Goal: Task Accomplishment & Management: Complete application form

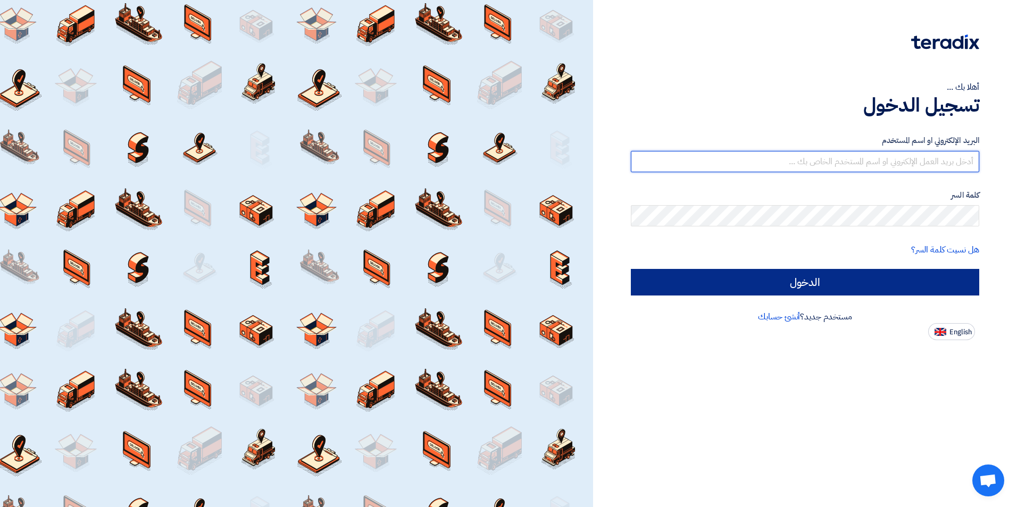
type input "[EMAIL_ADDRESS][DOMAIN_NAME]"
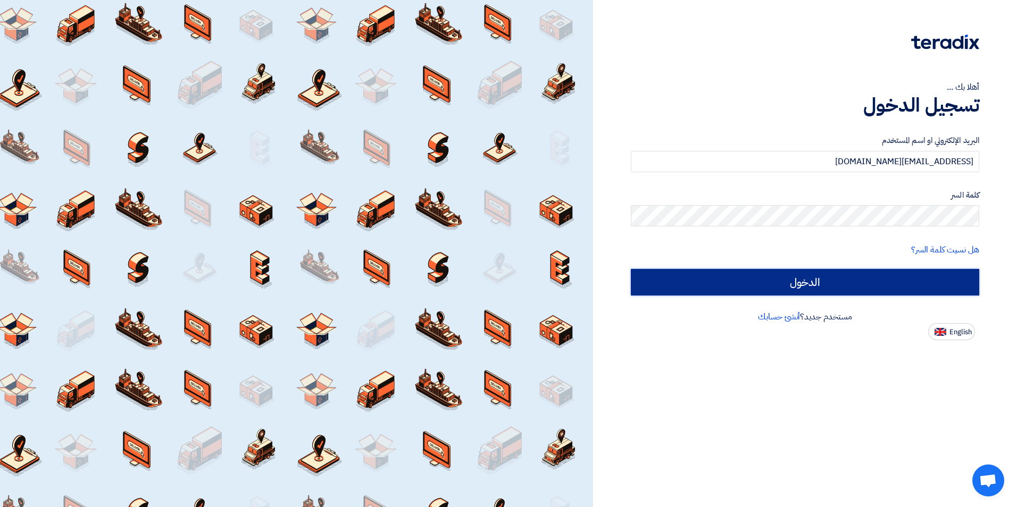
click at [867, 282] on input "الدخول" at bounding box center [805, 282] width 348 height 27
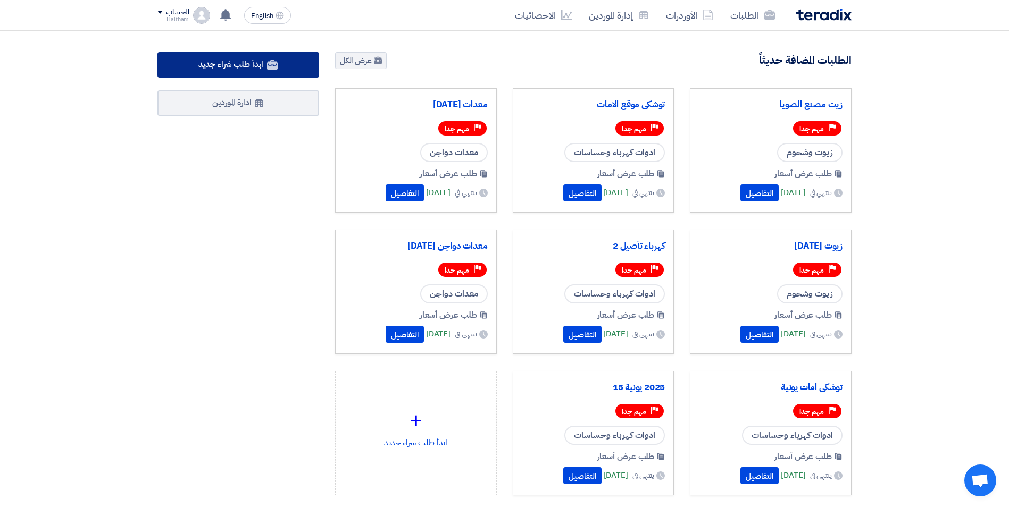
click at [279, 63] on link "ابدأ طلب شراء جديد" at bounding box center [238, 65] width 162 height 26
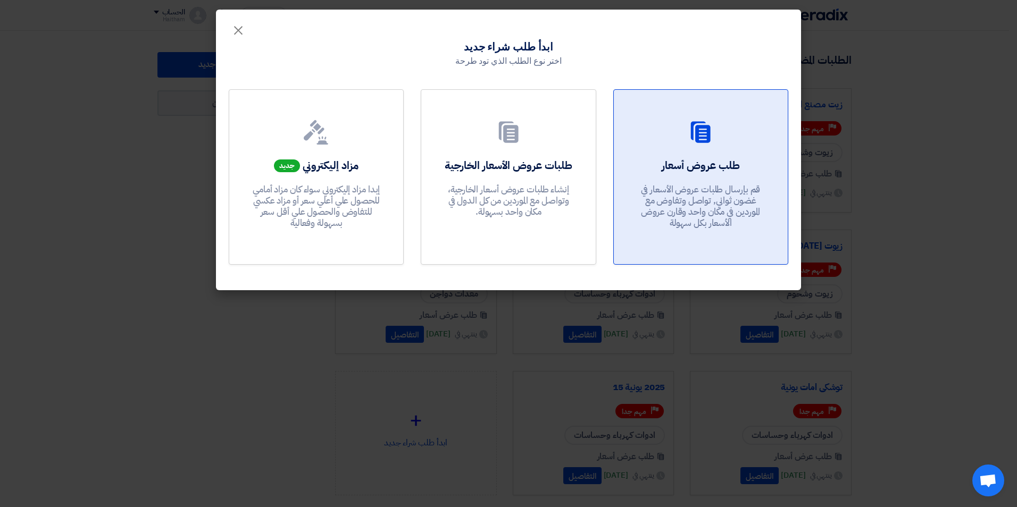
click at [714, 204] on p "قم بإرسال طلبات عروض الأسعار في غضون ثواني, تواصل وتفاوض مع الموردين في مكان وا…" at bounding box center [701, 206] width 128 height 45
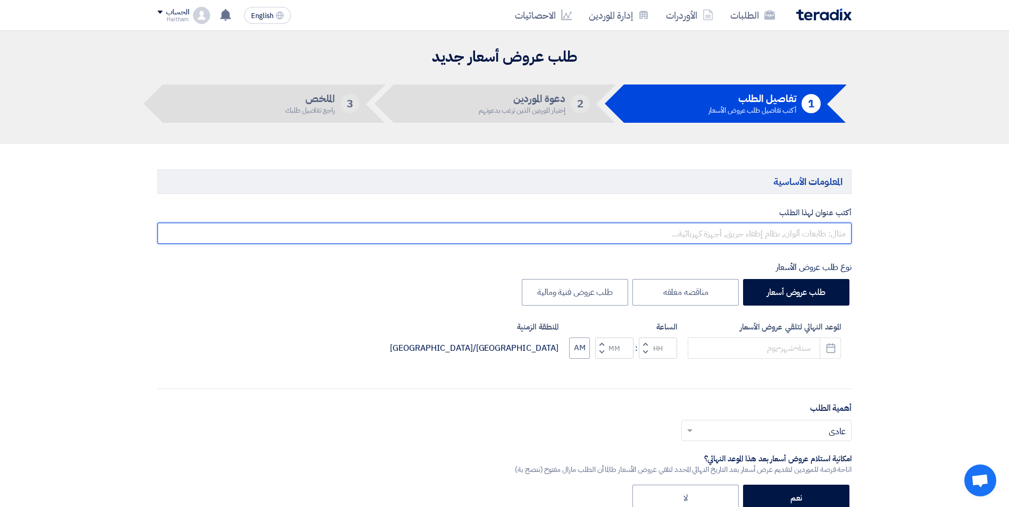
click at [815, 237] on input "text" at bounding box center [504, 233] width 694 height 21
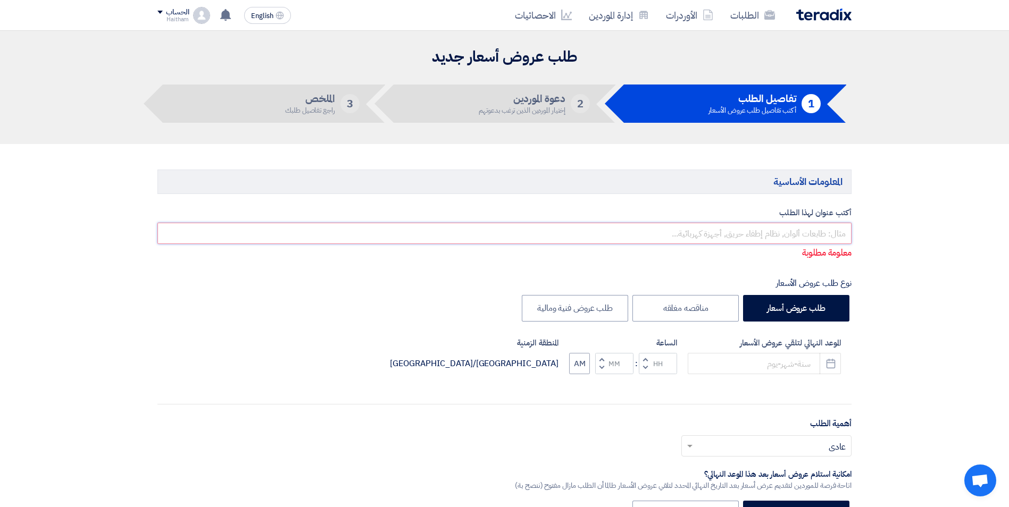
paste input "النقيب للتجارة والميكنة الزراعية واستيراد و تجارة الجرارات والمعدات الزراعية"
type input "النقيب للتجارة والميكنة الزراعية واستيراد و تجارة الجرارات والمعدات الزراعية"
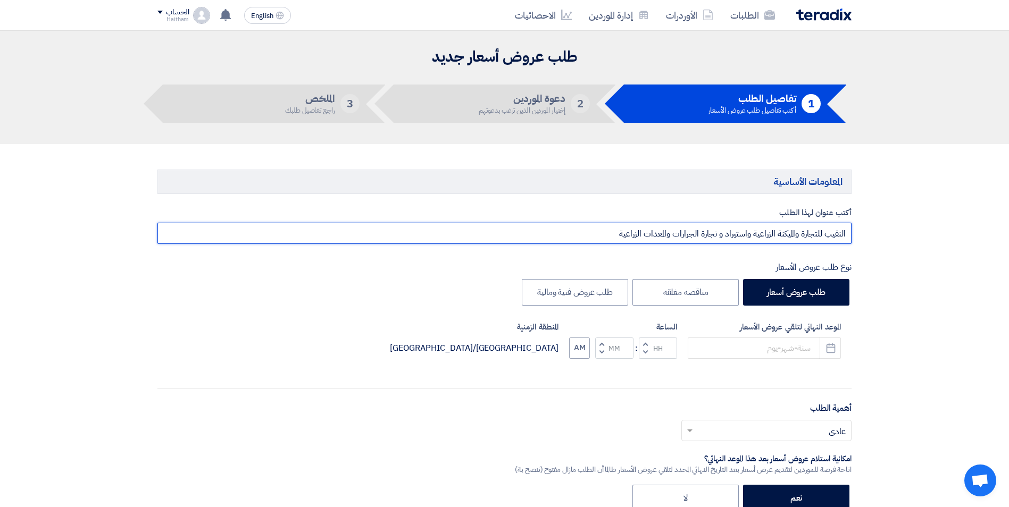
drag, startPoint x: 608, startPoint y: 242, endPoint x: 907, endPoint y: 247, distance: 299.5
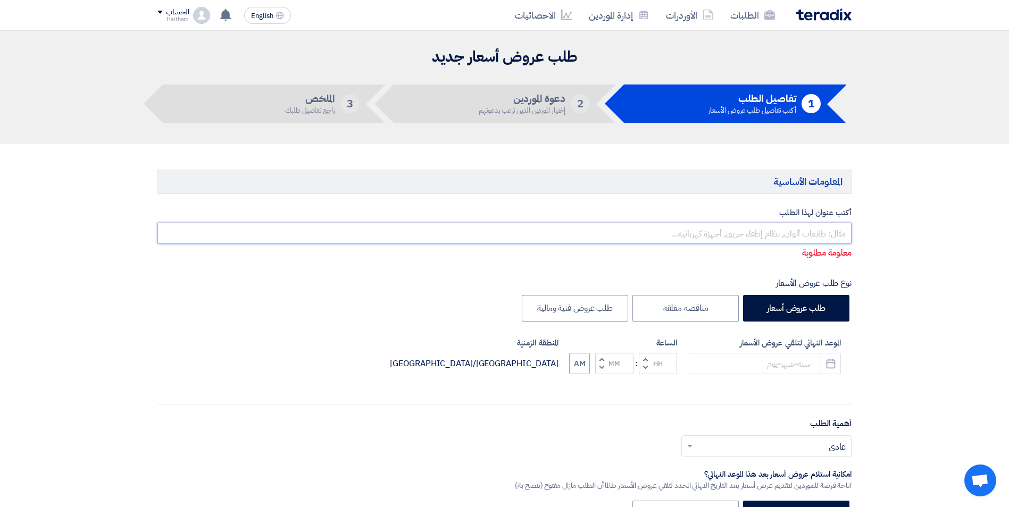
paste input "165101"
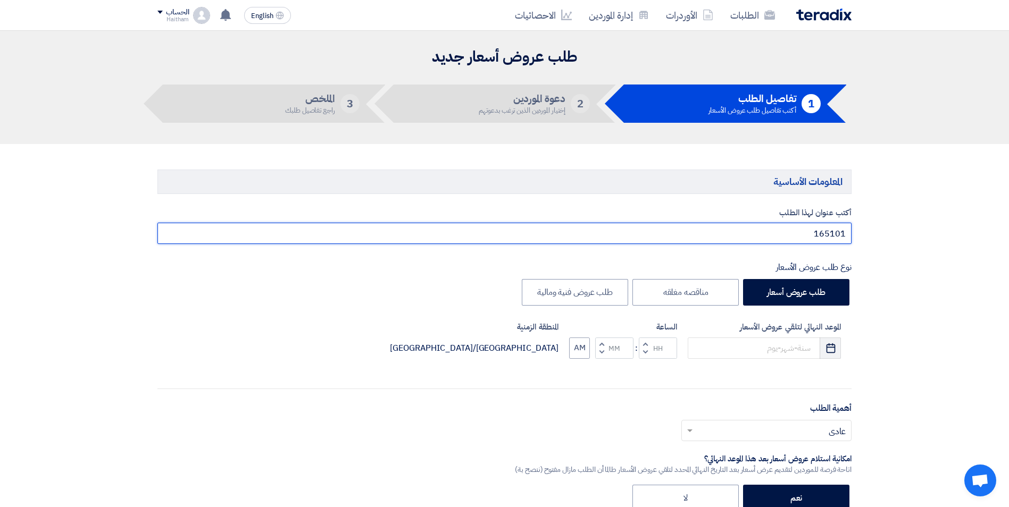
type input "165101"
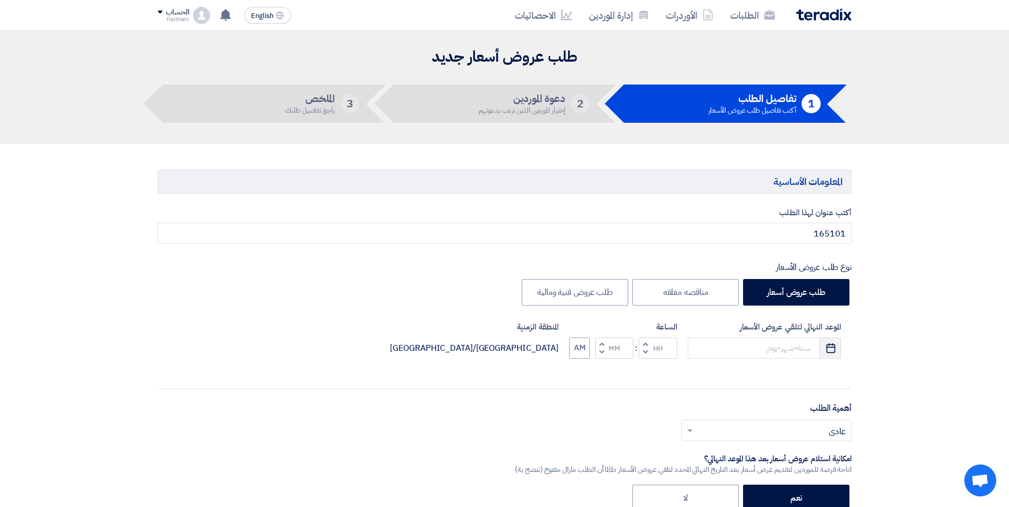
click at [830, 347] on icon "Pick a date" at bounding box center [831, 348] width 11 height 11
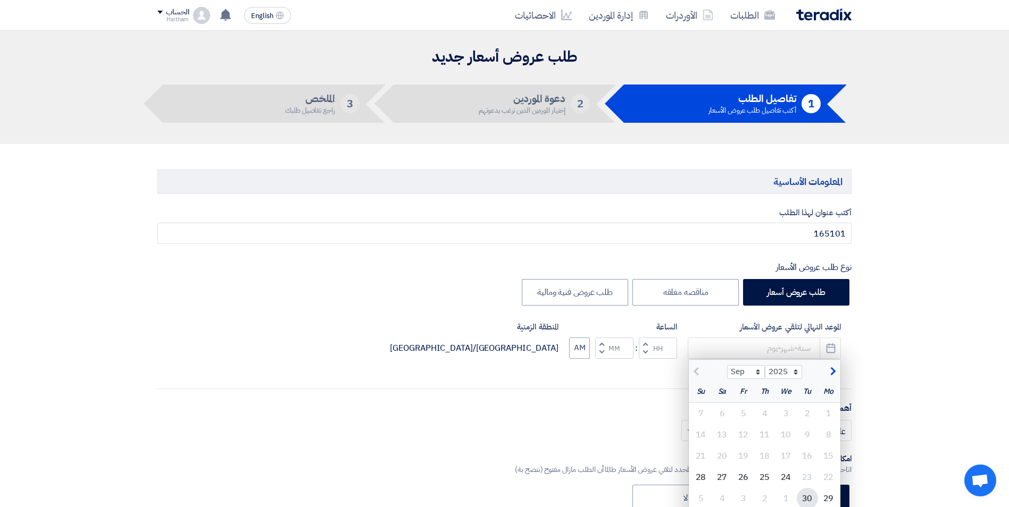
click at [803, 500] on div "30" at bounding box center [807, 498] width 21 height 21
type input "[DATE]"
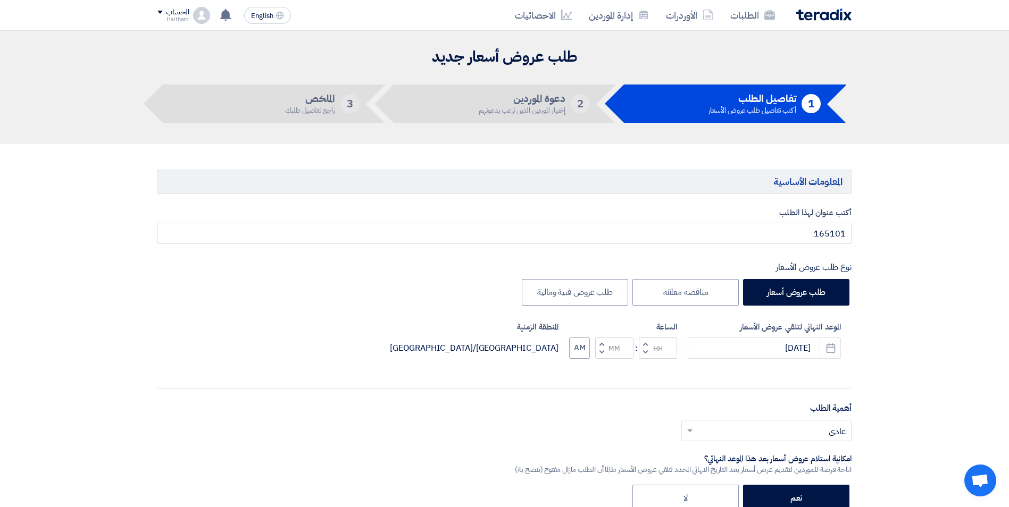
click at [646, 355] on span "button" at bounding box center [646, 352] width 4 height 8
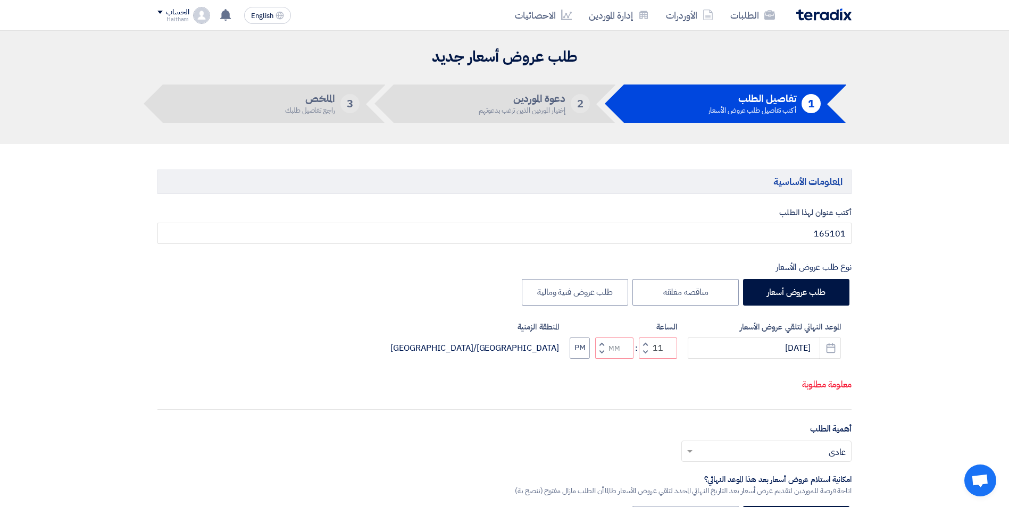
click at [603, 356] on span "button" at bounding box center [602, 352] width 4 height 8
type input "10"
type input "59"
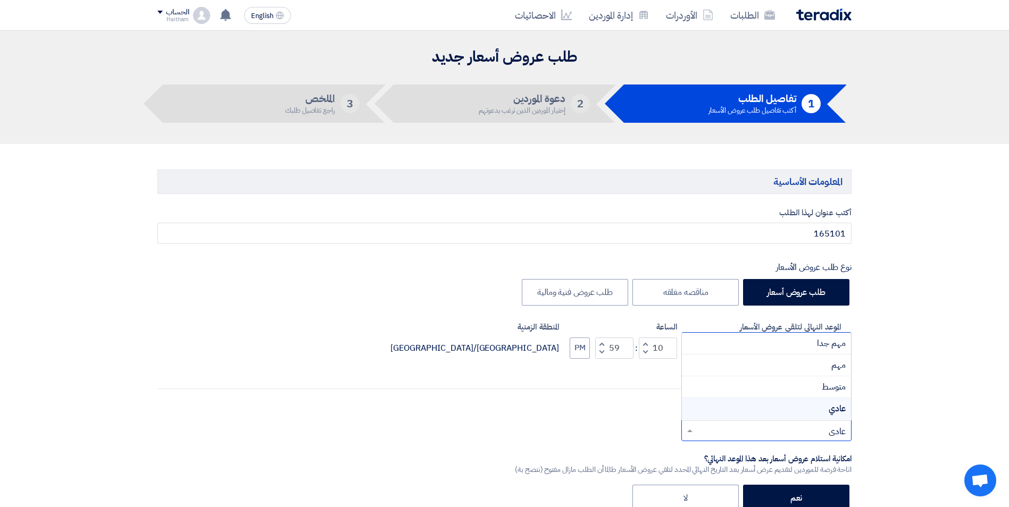
click at [817, 437] on input "text" at bounding box center [772, 432] width 149 height 18
click at [821, 347] on span "مهم جدا" at bounding box center [831, 343] width 29 height 13
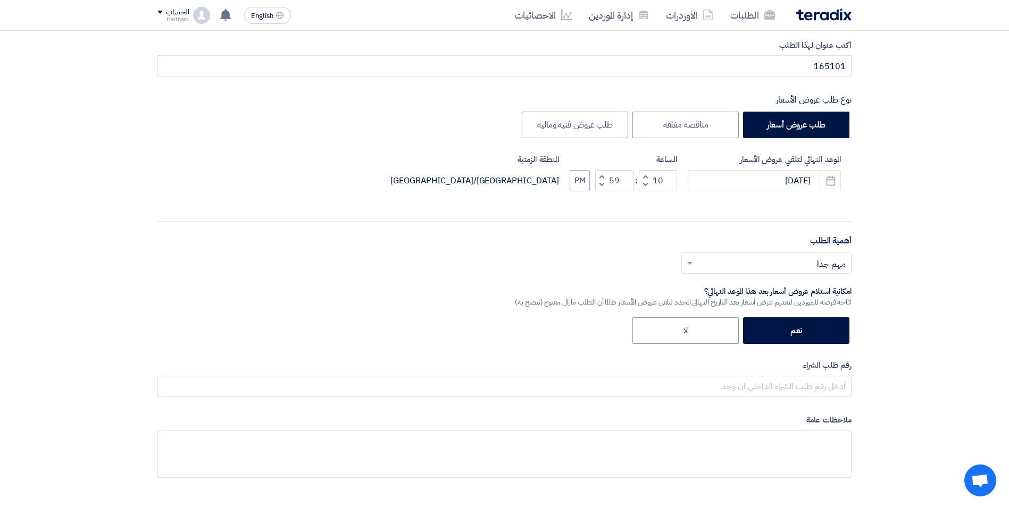
scroll to position [182, 0]
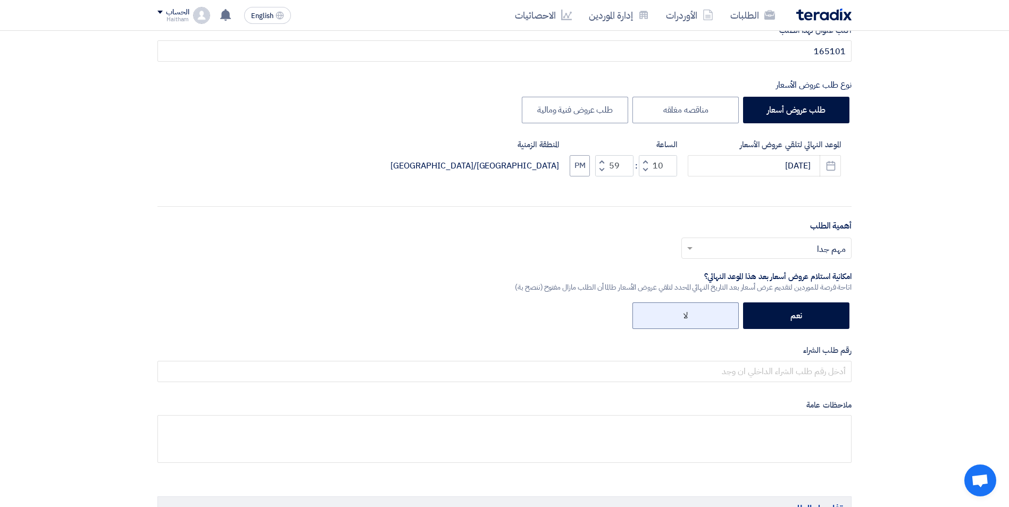
click at [703, 310] on label "لا" at bounding box center [686, 316] width 106 height 27
click at [688, 312] on input "لا" at bounding box center [684, 315] width 7 height 7
radio input "true"
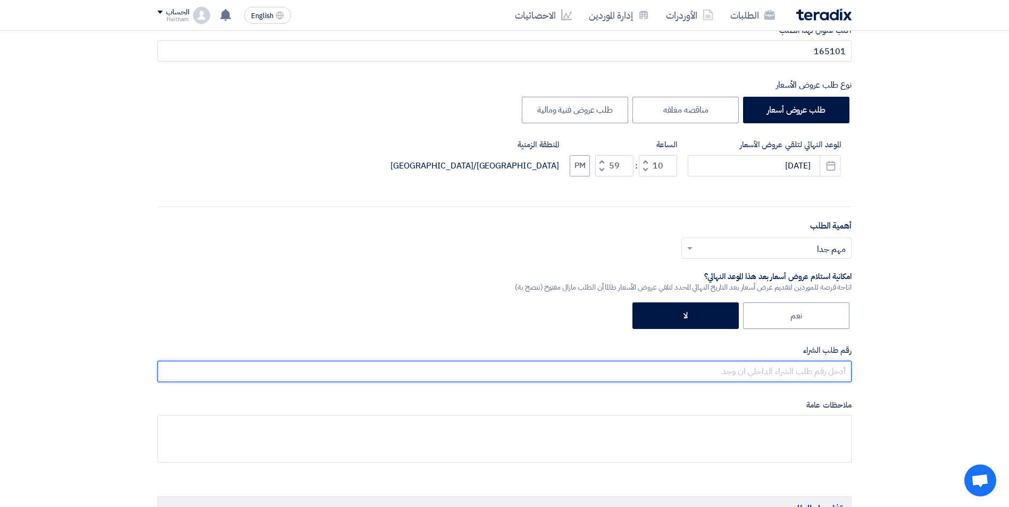
click at [827, 368] on input "text" at bounding box center [504, 371] width 694 height 21
paste input "165101"
type input "165101"
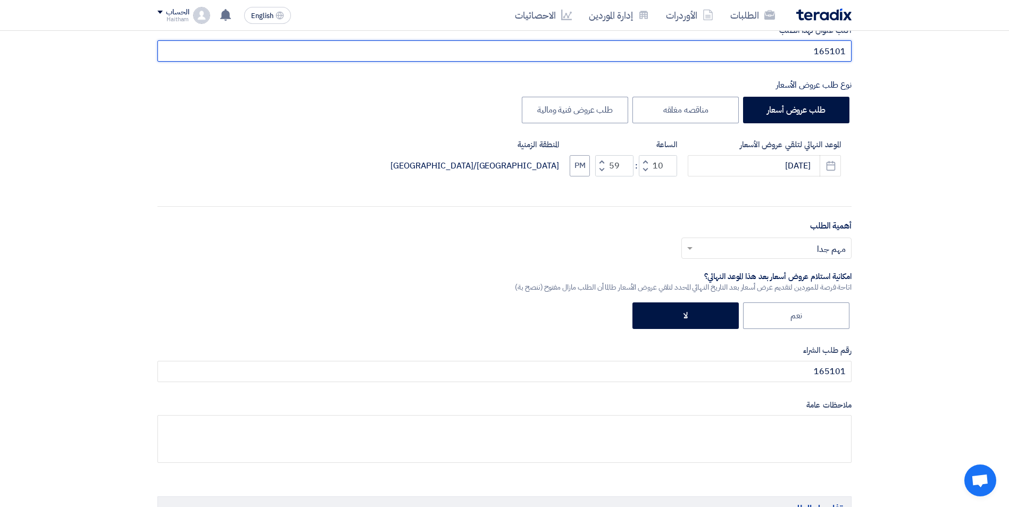
drag, startPoint x: 804, startPoint y: 51, endPoint x: 861, endPoint y: 60, distance: 57.7
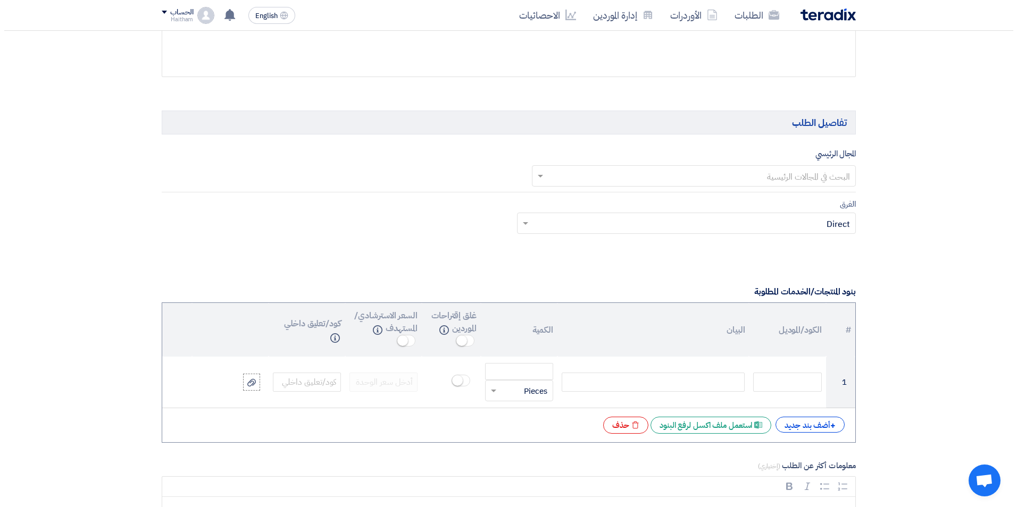
scroll to position [606, 0]
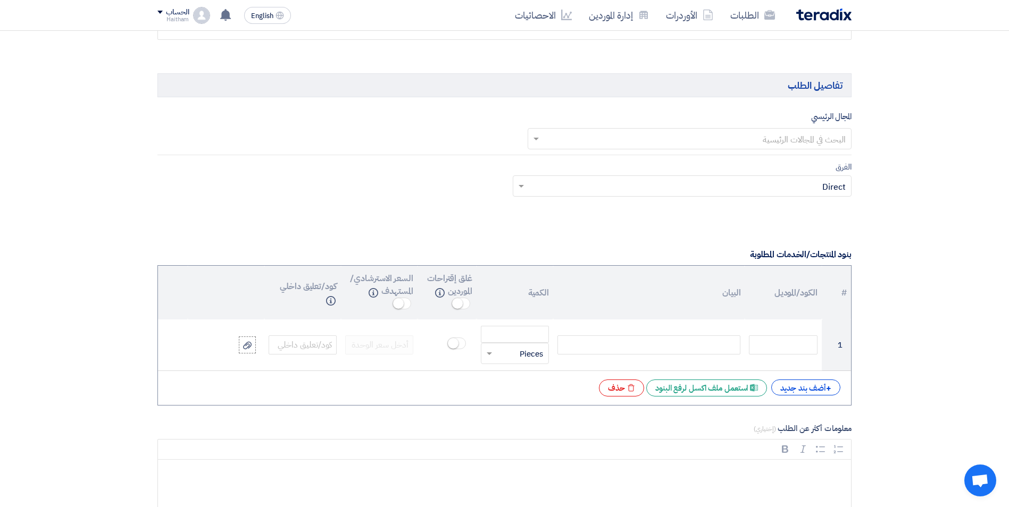
type input "معدات [DATE]"
click at [770, 144] on input "text" at bounding box center [695, 140] width 303 height 18
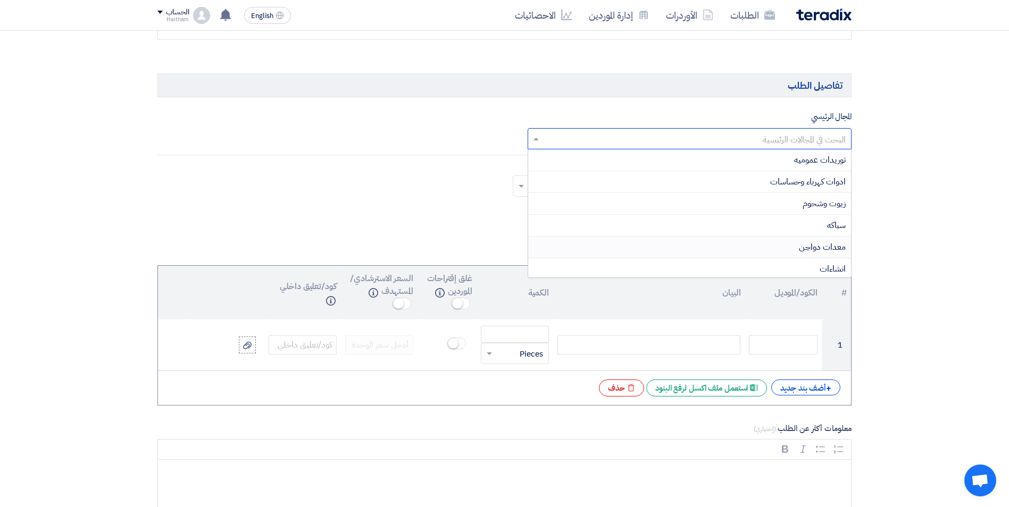
click at [808, 248] on span "معدات دواجن" at bounding box center [822, 247] width 47 height 13
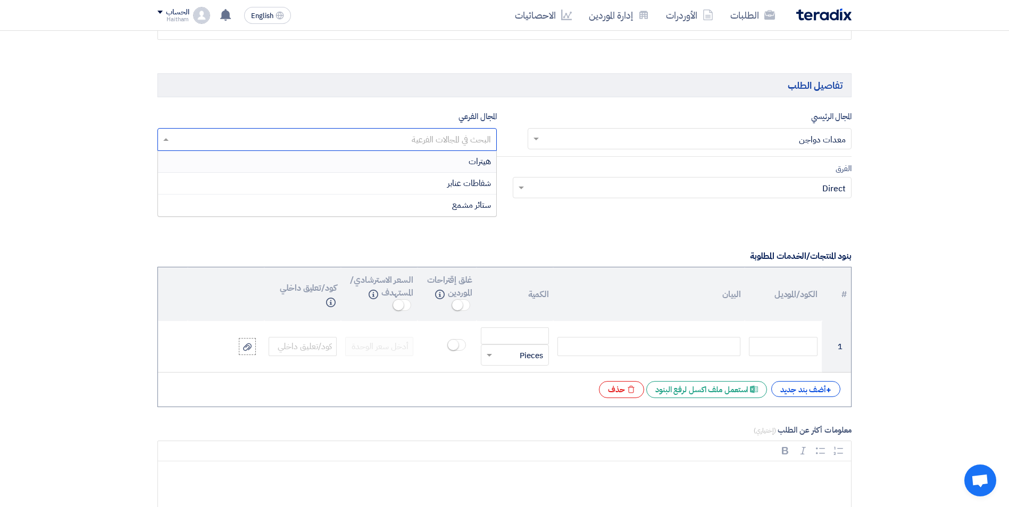
click at [458, 140] on input "text" at bounding box center [326, 141] width 329 height 18
click at [479, 205] on span "ستائر مشمع" at bounding box center [471, 205] width 39 height 13
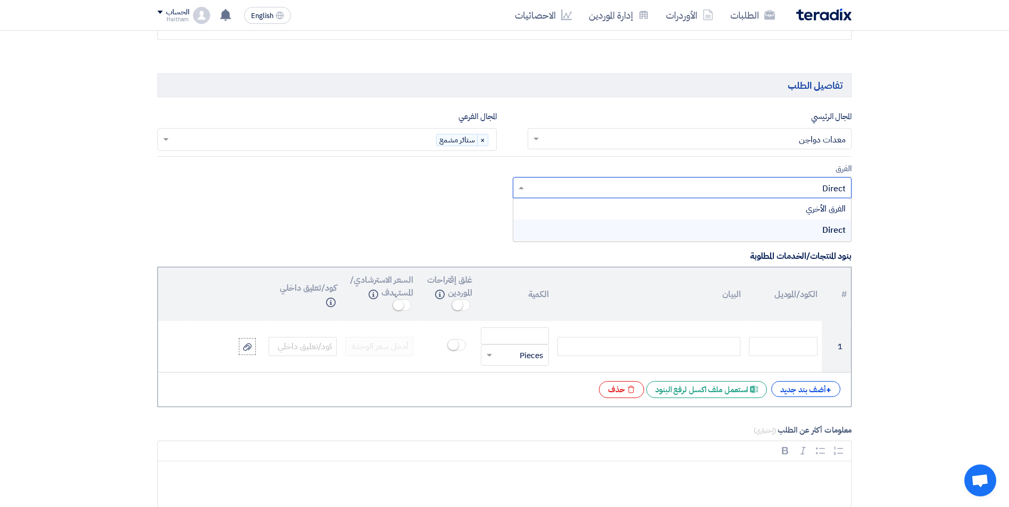
click at [528, 190] on div at bounding box center [682, 188] width 338 height 18
click at [552, 204] on div "الفرق الأخري" at bounding box center [682, 208] width 338 height 21
click at [735, 392] on div "Excel file استعمل ملف اكسل لرفع البنود" at bounding box center [706, 389] width 121 height 17
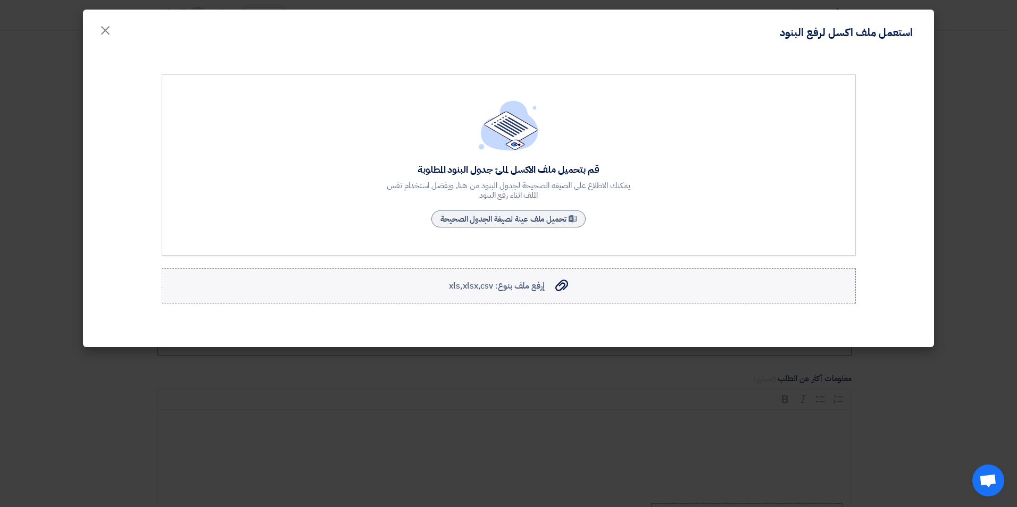
click at [531, 288] on span "إرفع ملف بنوع: xls,xlsx,csv" at bounding box center [496, 286] width 95 height 13
click at [0, 0] on input "إرفع ملف بنوع: xls,xlsx,csv إرفع ملف بنوع: xls,xlsx,csv" at bounding box center [0, 0] width 0 height 0
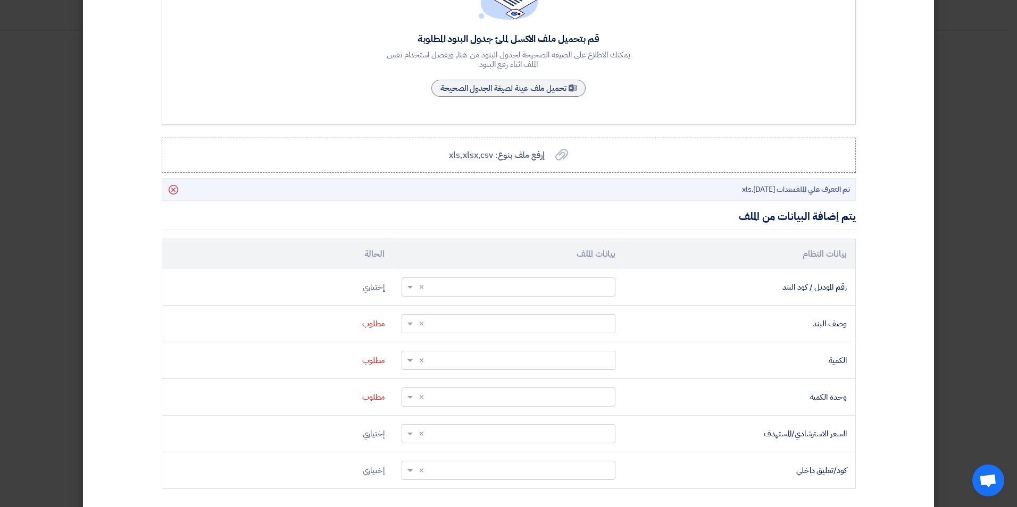
scroll to position [203, 0]
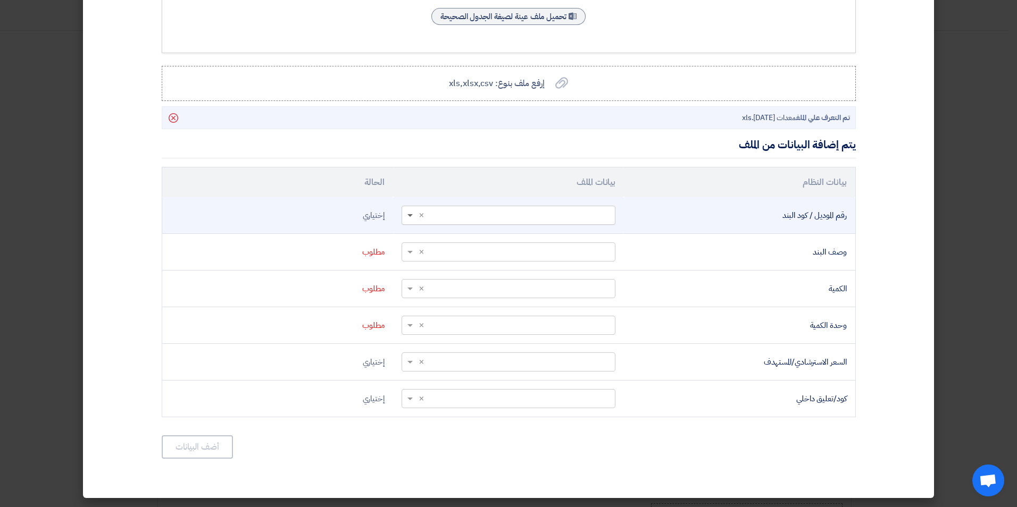
click at [413, 217] on span at bounding box center [408, 216] width 13 height 12
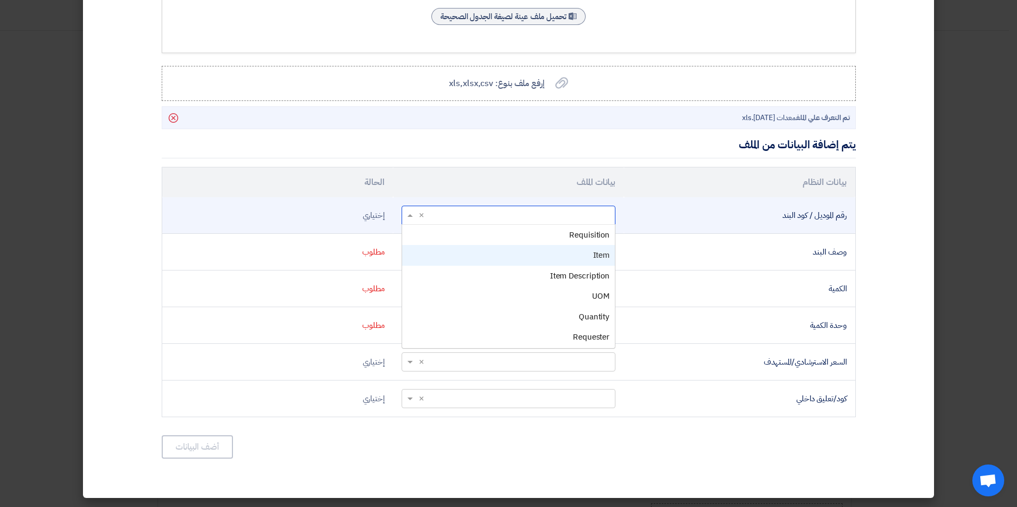
click at [465, 251] on div "Item" at bounding box center [508, 255] width 213 height 21
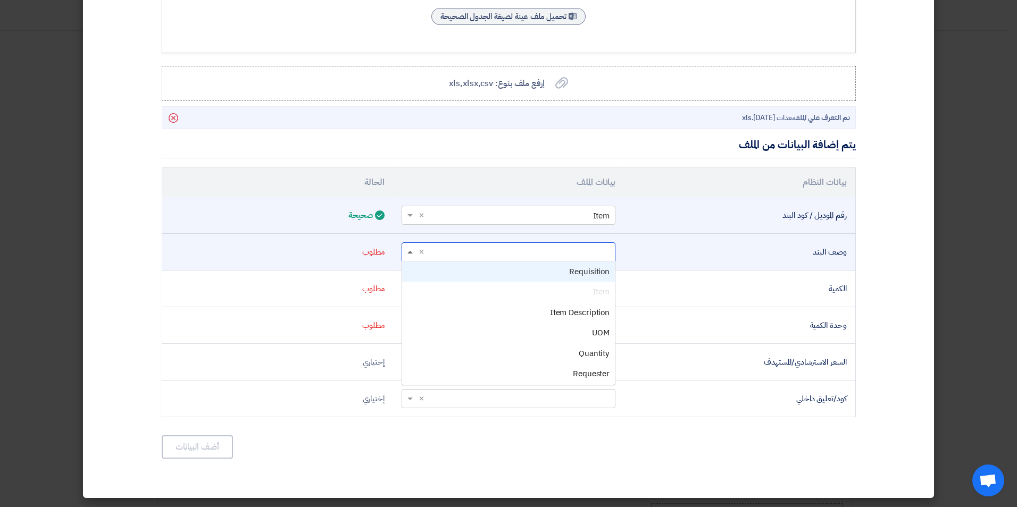
click at [413, 252] on span at bounding box center [409, 252] width 5 height 3
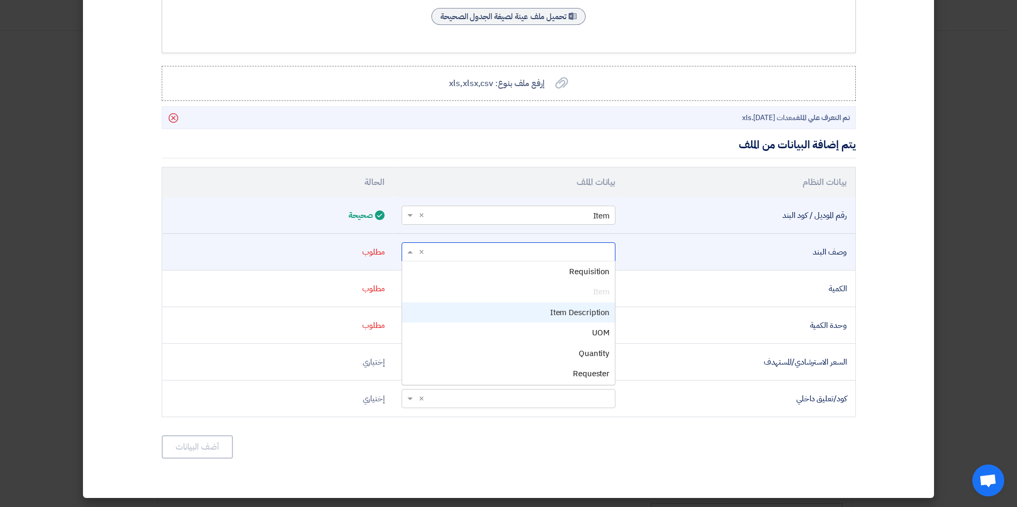
click at [461, 306] on div "Item Description" at bounding box center [508, 313] width 213 height 21
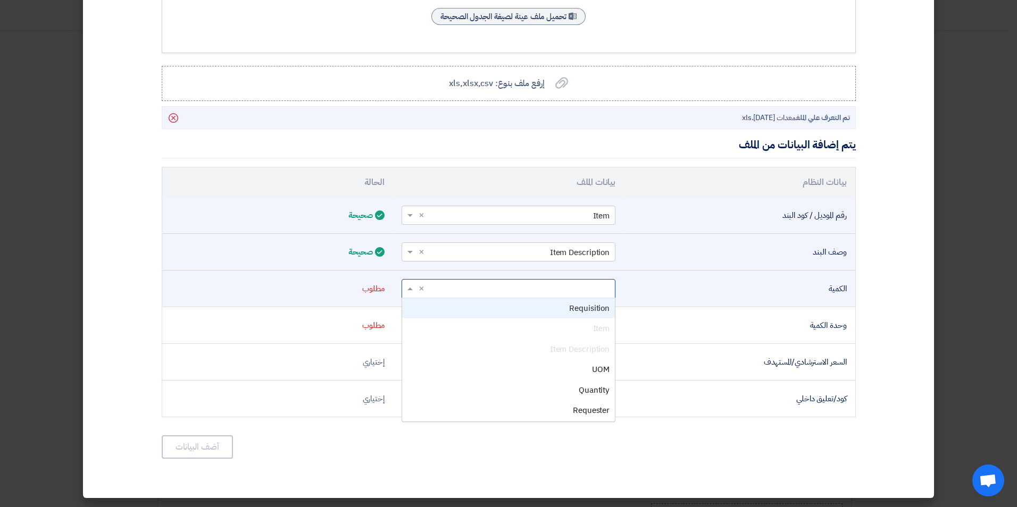
click at [413, 287] on span at bounding box center [408, 289] width 13 height 12
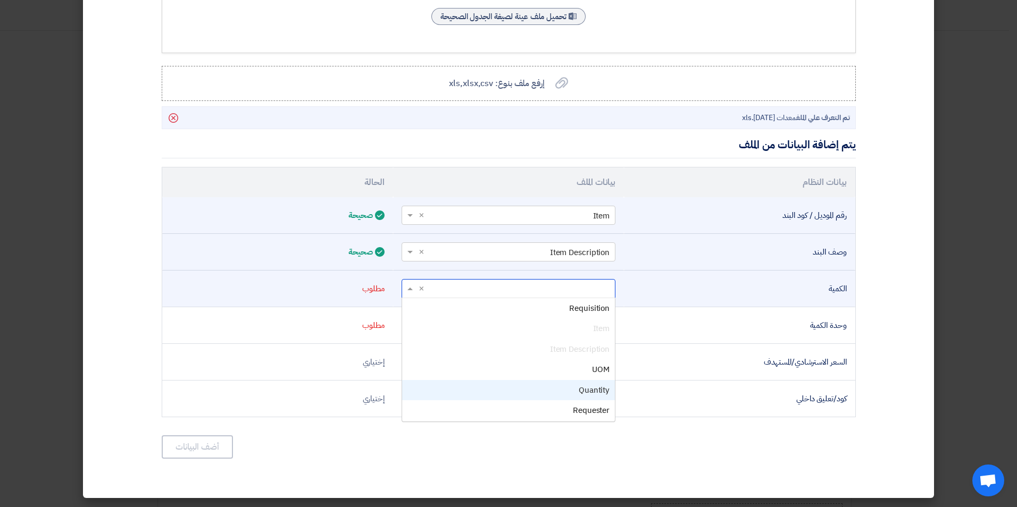
click at [513, 389] on div "Quantity" at bounding box center [508, 390] width 213 height 21
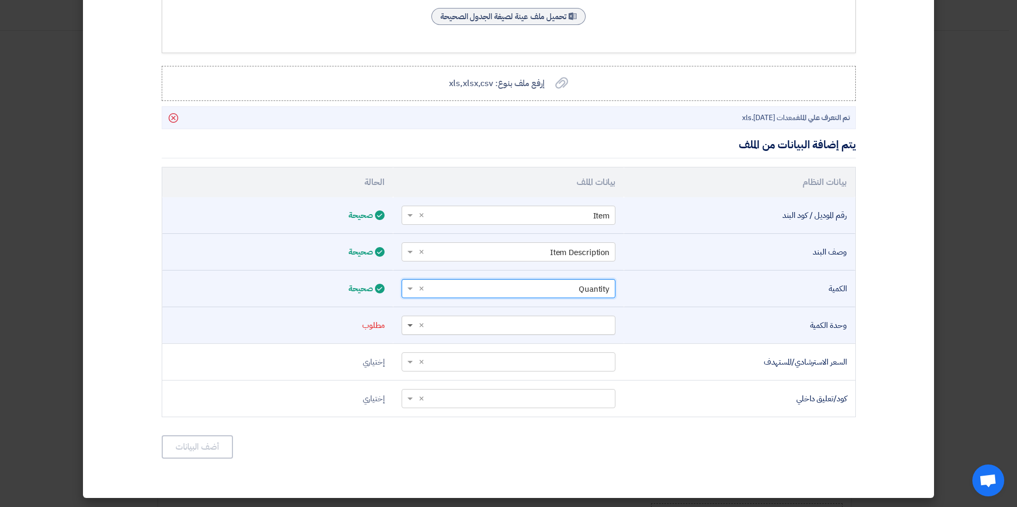
click at [412, 327] on span at bounding box center [408, 326] width 13 height 12
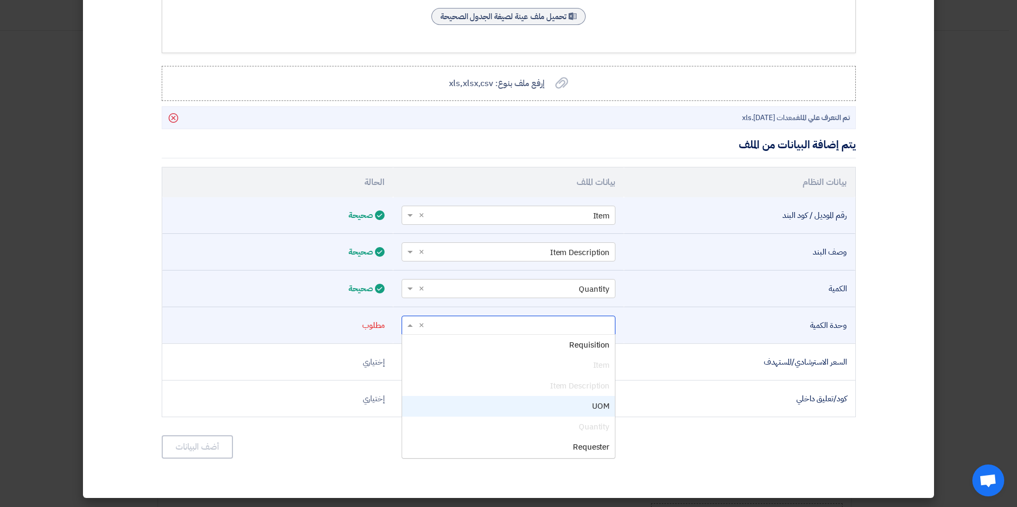
click at [507, 403] on div "UOM" at bounding box center [508, 406] width 213 height 21
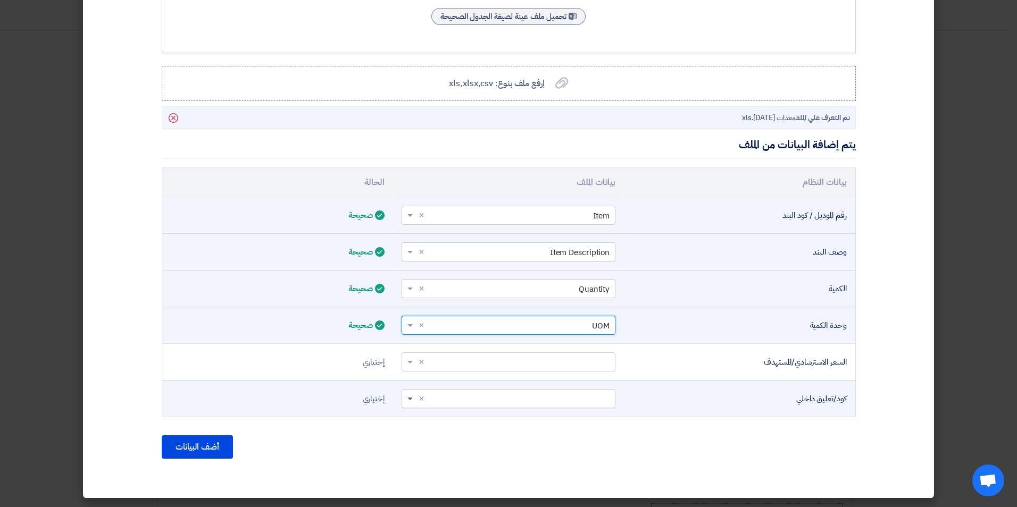
click at [413, 398] on span at bounding box center [409, 400] width 5 height 4
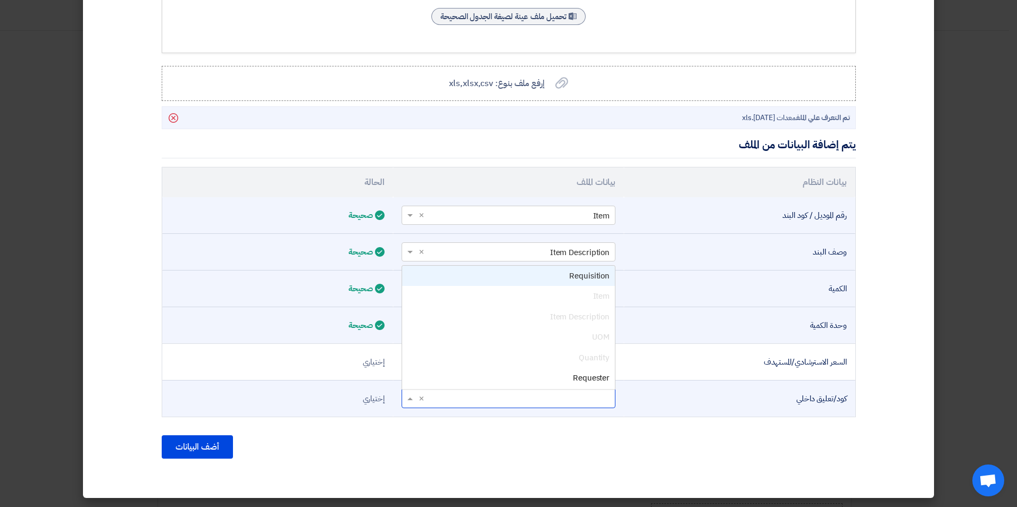
click at [452, 390] on input "text" at bounding box center [514, 399] width 193 height 18
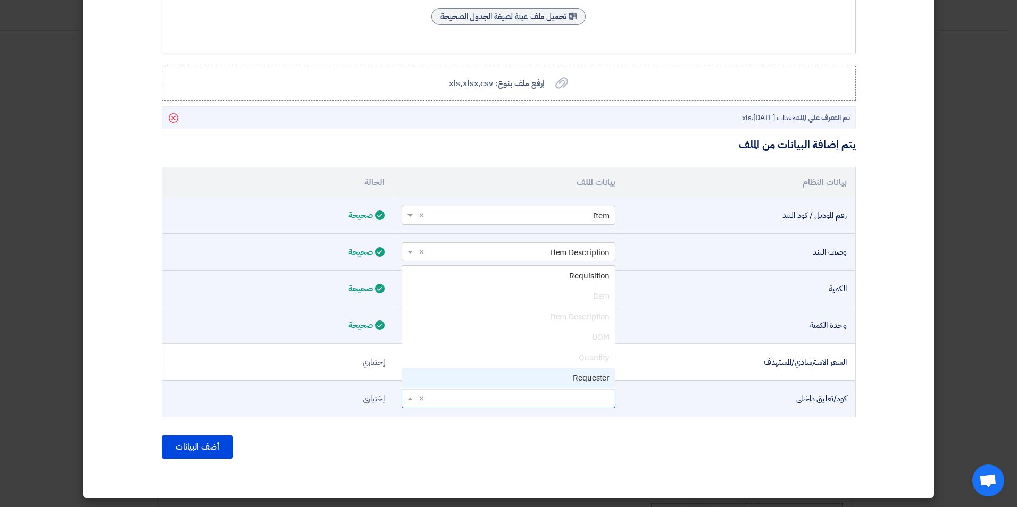
click at [461, 386] on div "Requester" at bounding box center [508, 378] width 213 height 21
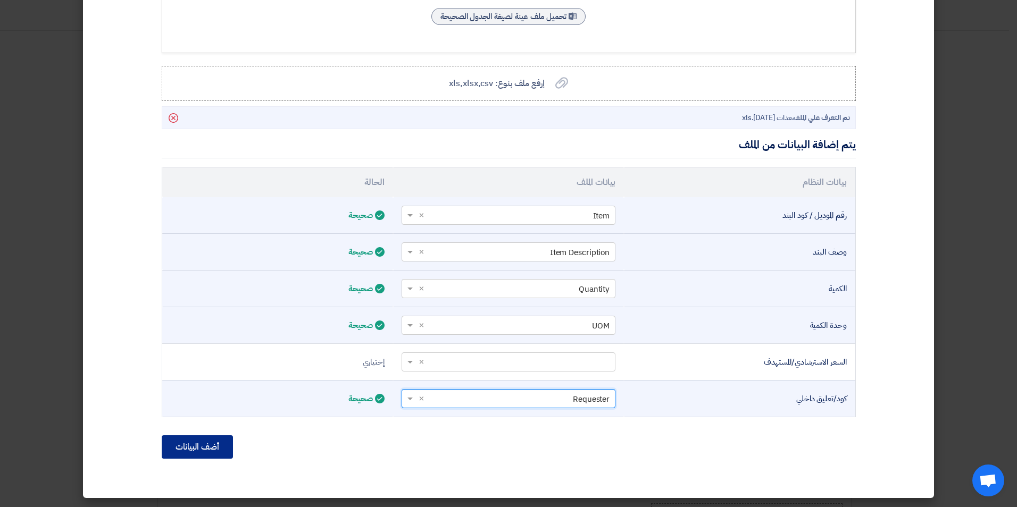
click at [195, 450] on button "أضف البيانات" at bounding box center [197, 447] width 71 height 23
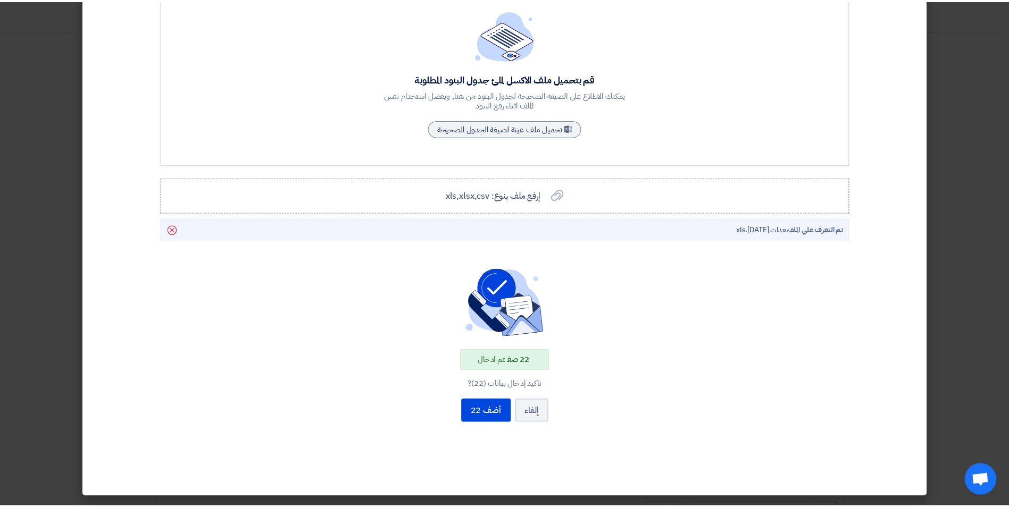
scroll to position [90, 0]
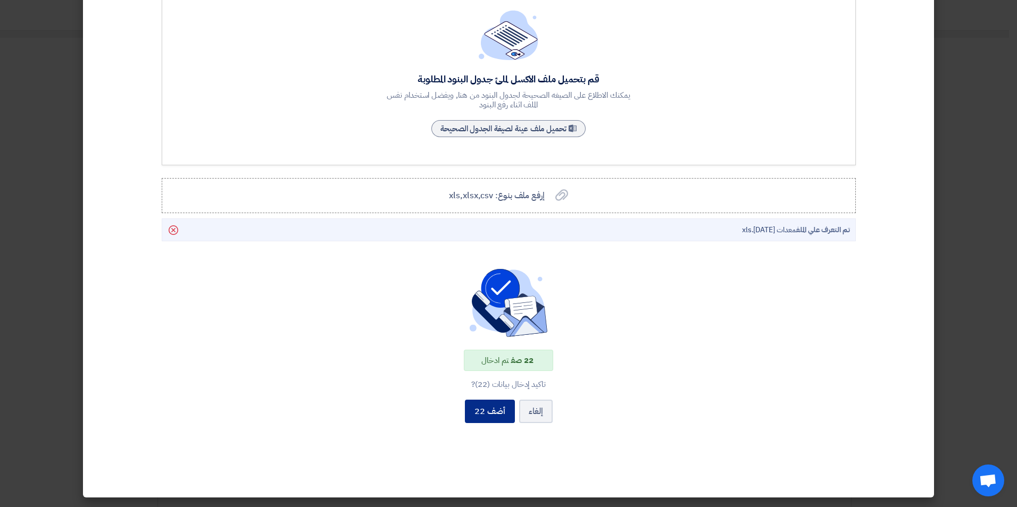
click at [506, 411] on button "أضف 22" at bounding box center [490, 411] width 50 height 23
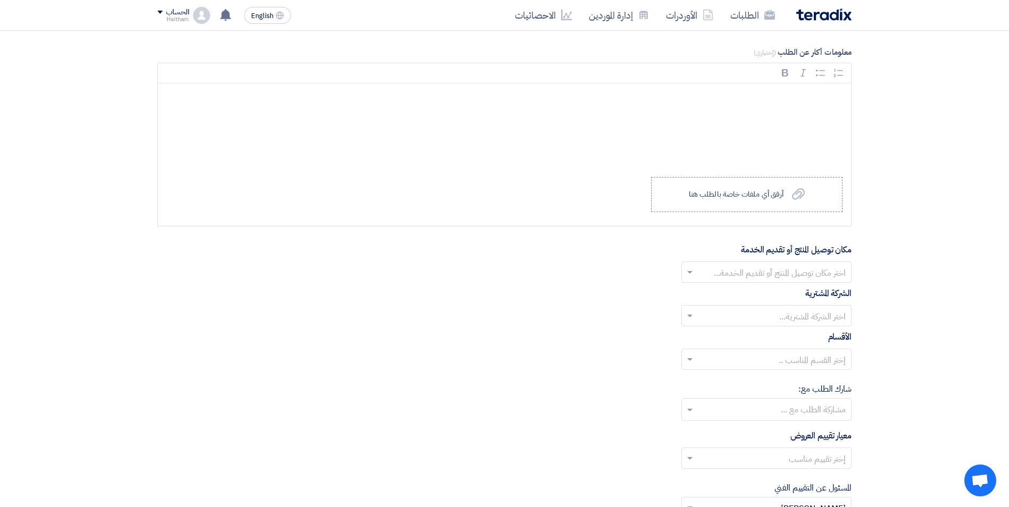
scroll to position [2038, 0]
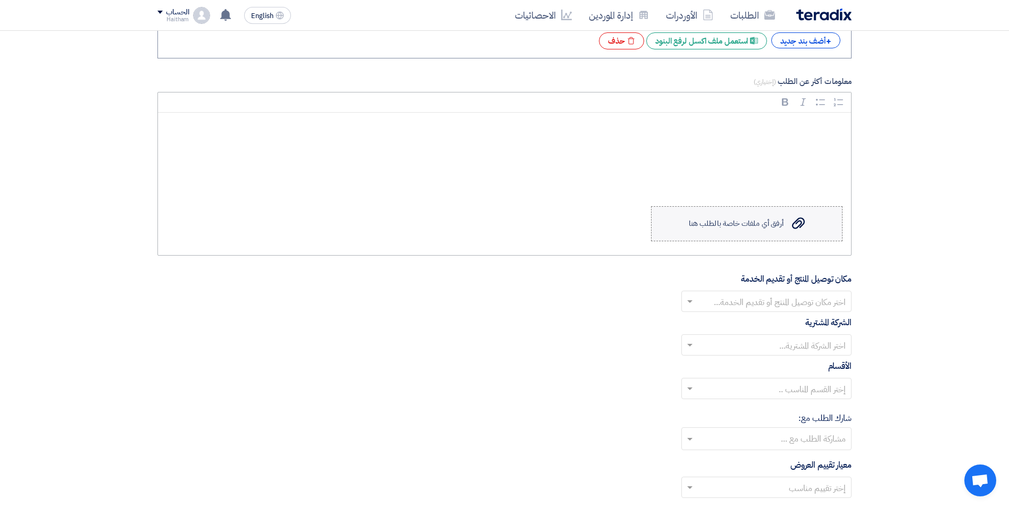
click at [715, 225] on div "أرفق أي ملفات خاصة بالطلب هنا" at bounding box center [736, 224] width 95 height 9
click at [0, 0] on input "Upload a file أرفق أي ملفات خاصة بالطلب هنا" at bounding box center [0, 0] width 0 height 0
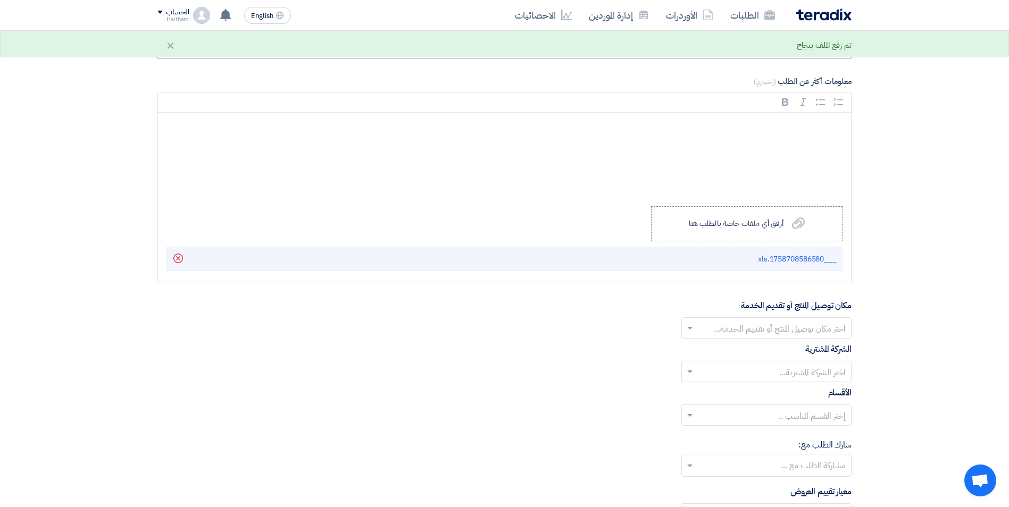
click at [763, 312] on label "مكان توصيل المنتج أو تقديم الخدمة" at bounding box center [796, 305] width 111 height 13
click at [783, 330] on input "text" at bounding box center [772, 330] width 149 height 18
click at [792, 368] on div "الكيلو 54" at bounding box center [766, 372] width 169 height 22
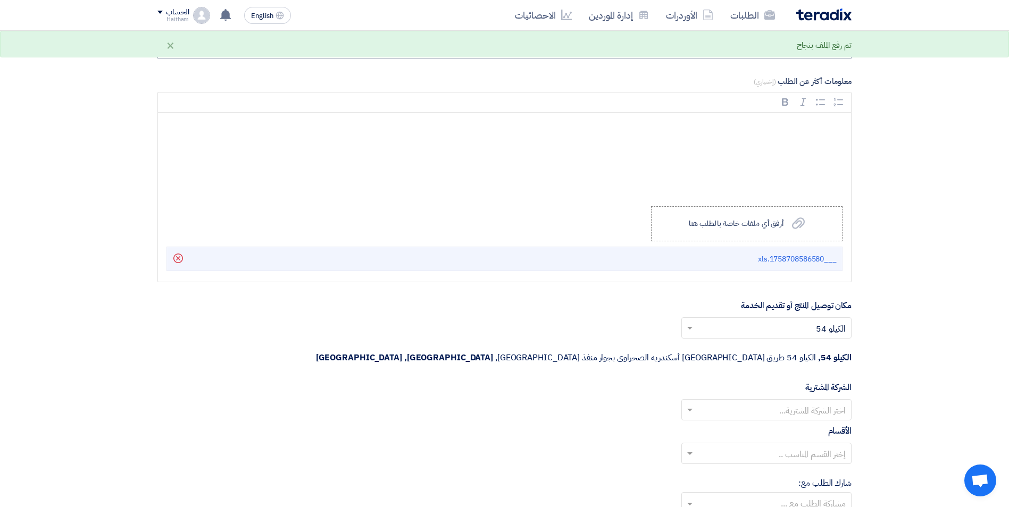
click at [798, 403] on input "text" at bounding box center [772, 412] width 149 height 18
click at [808, 425] on span "Wadi Group وادي جروب" at bounding box center [803, 431] width 85 height 13
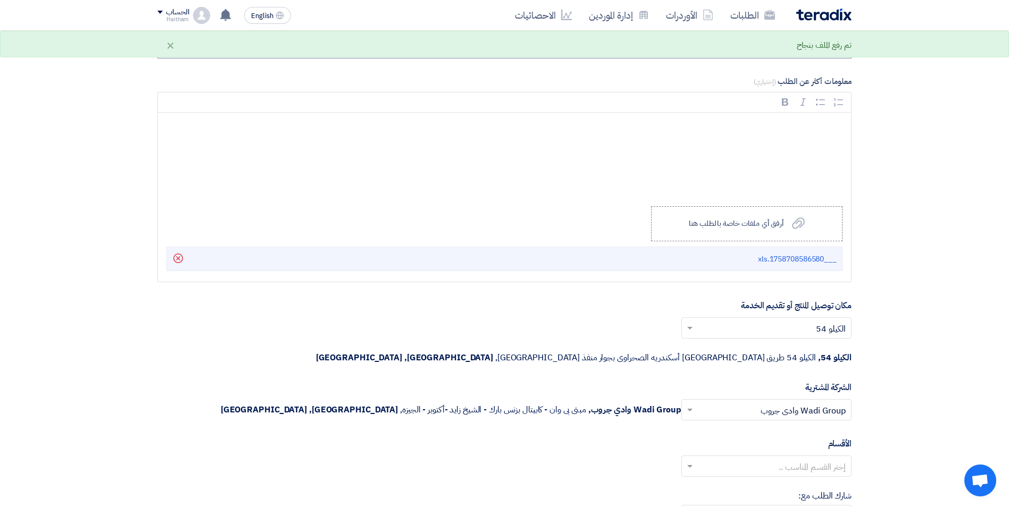
click at [817, 459] on input "text" at bounding box center [772, 468] width 149 height 18
click at [837, 477] on div "--" at bounding box center [766, 487] width 169 height 21
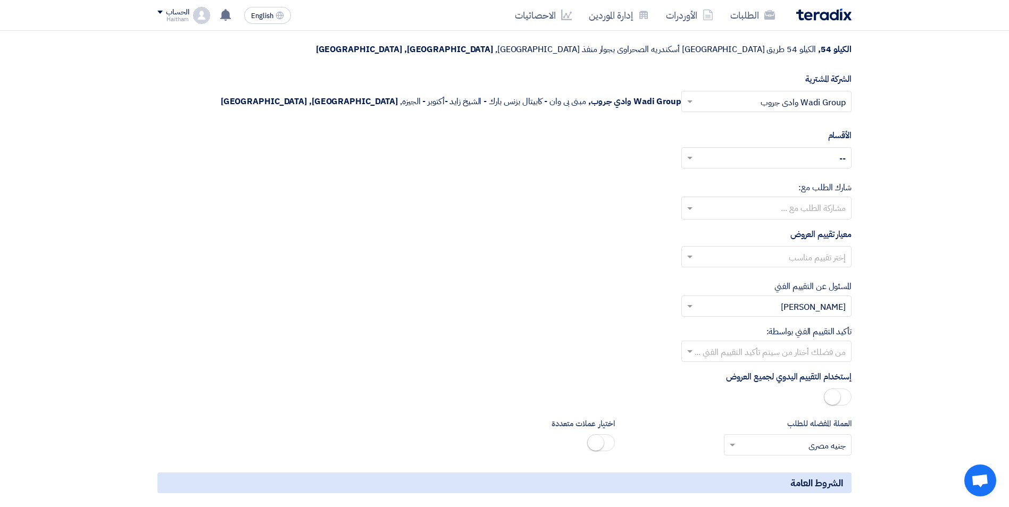
scroll to position [2340, 0]
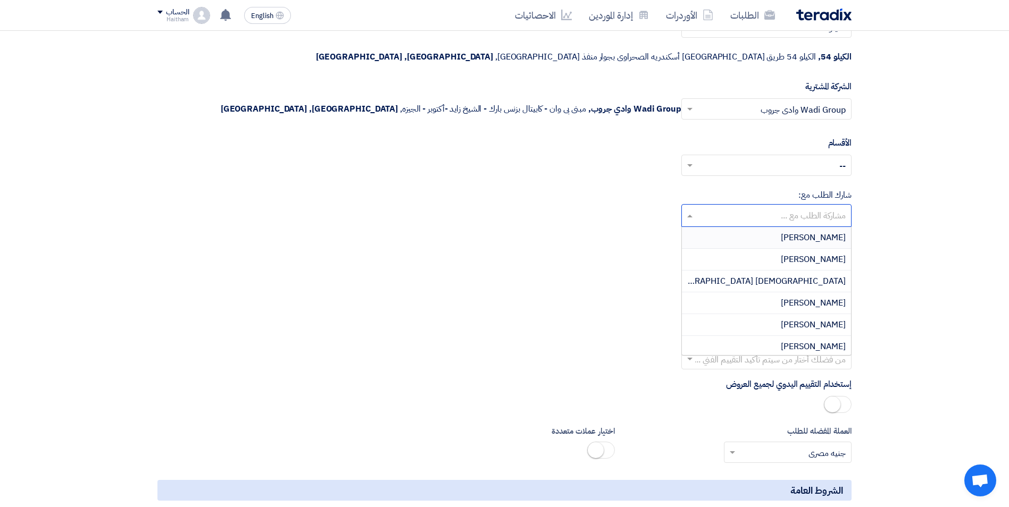
click at [806, 208] on input "text" at bounding box center [766, 217] width 160 height 18
click at [748, 334] on div "[PERSON_NAME]" at bounding box center [766, 344] width 169 height 21
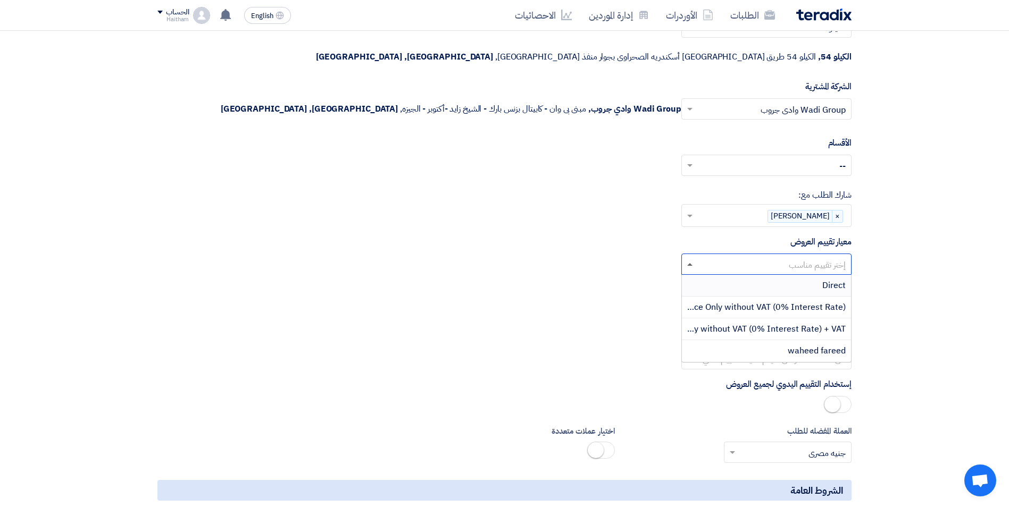
click at [690, 263] on span at bounding box center [689, 264] width 5 height 3
click at [768, 340] on div "waheed fareed" at bounding box center [766, 350] width 169 height 21
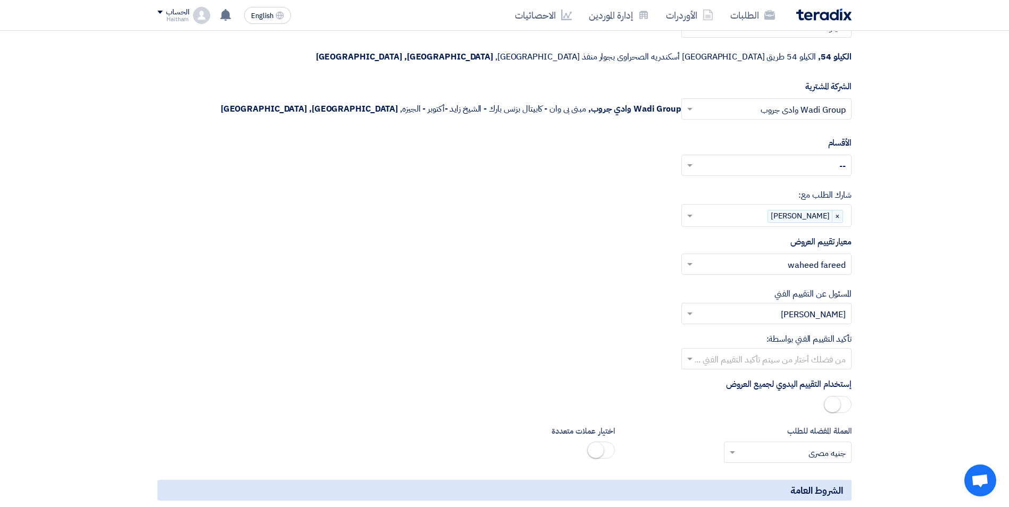
click at [745, 352] on input "text" at bounding box center [772, 361] width 149 height 18
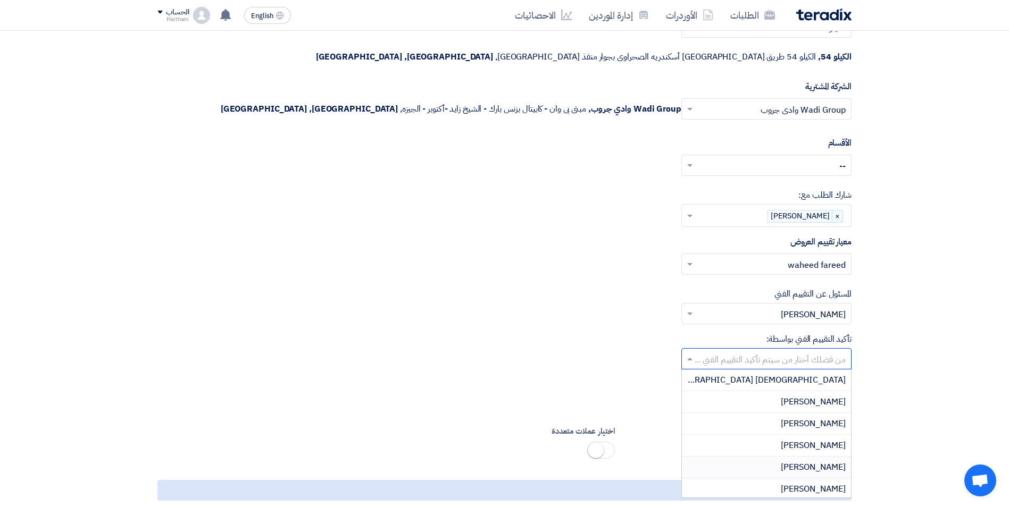
click at [776, 457] on div "[PERSON_NAME]" at bounding box center [766, 468] width 169 height 22
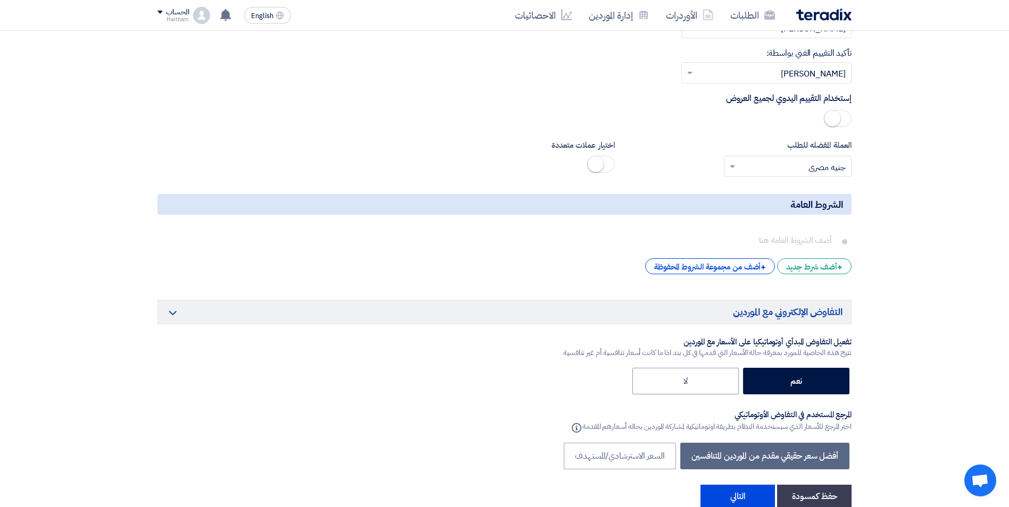
scroll to position [2663, 0]
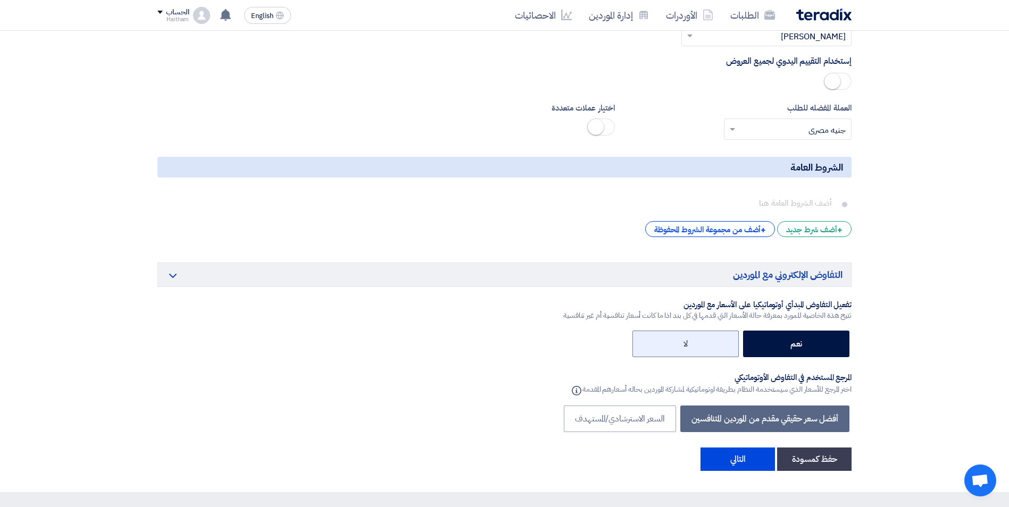
click at [693, 331] on label "لا" at bounding box center [686, 344] width 106 height 27
click at [688, 340] on input "لا" at bounding box center [684, 343] width 7 height 7
radio input "true"
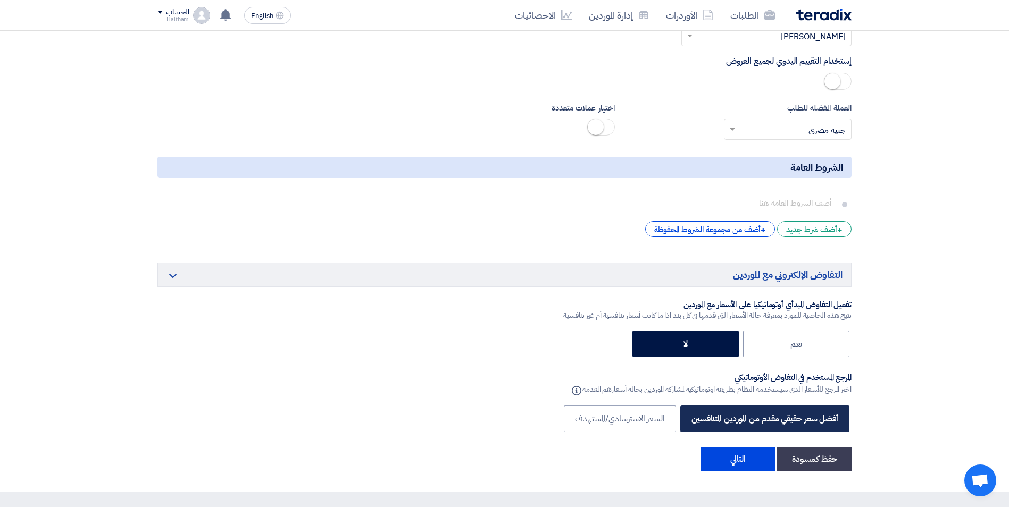
click at [738, 406] on label "أفضل سعر حقيقي مقدم من الموردين المتنافسين" at bounding box center [764, 419] width 169 height 27
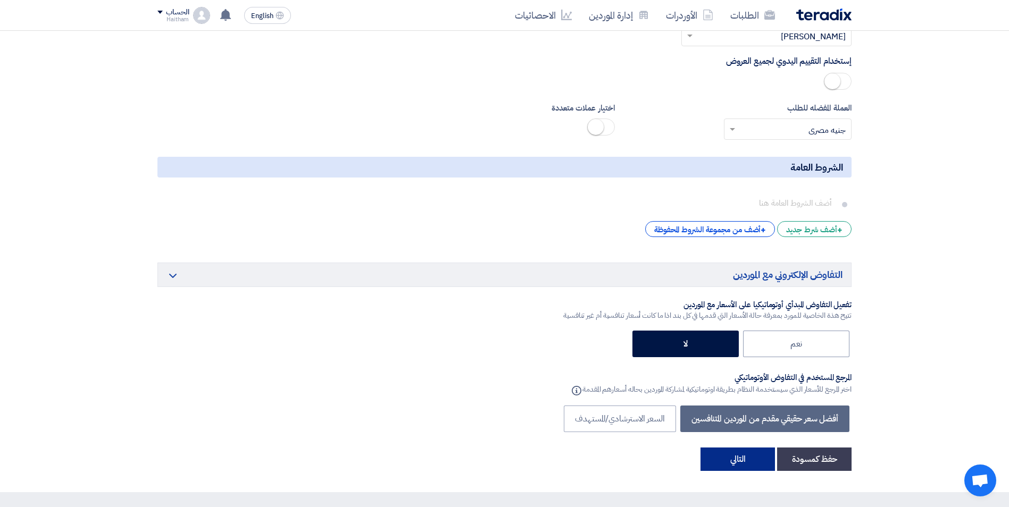
click at [759, 448] on button "التالي" at bounding box center [738, 459] width 74 height 23
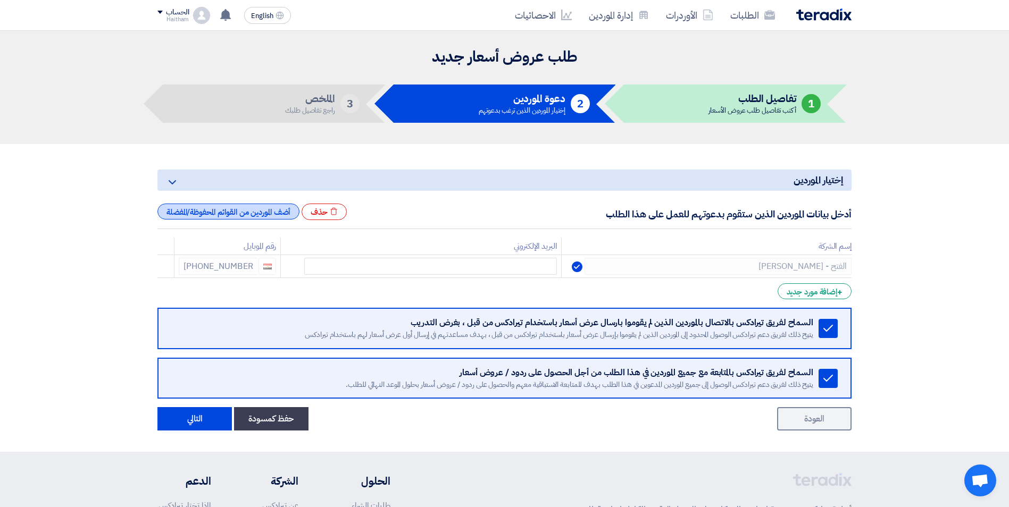
click at [271, 212] on div "أضف الموردين من القوائم المحفوظة/المفضلة" at bounding box center [228, 212] width 142 height 16
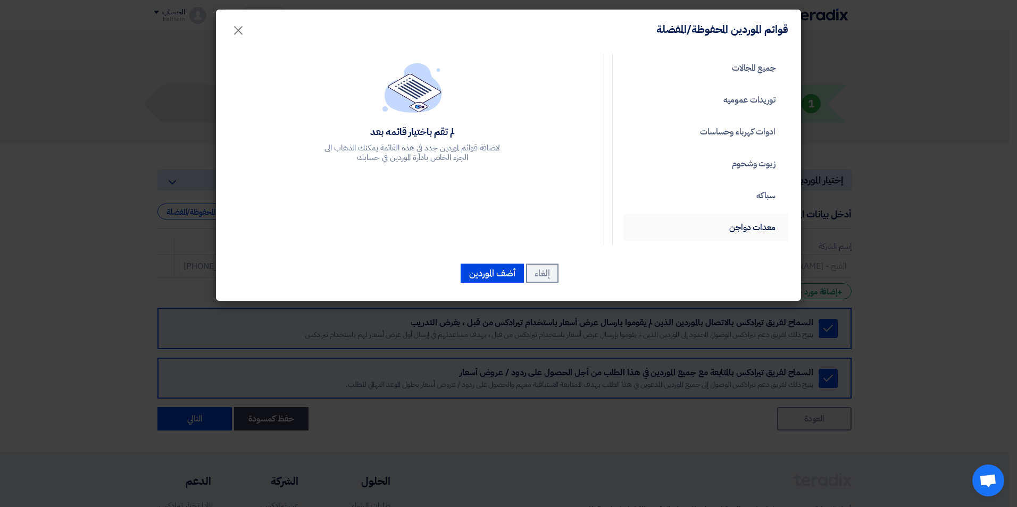
click at [735, 228] on link "معدات دواجن" at bounding box center [705, 228] width 165 height 28
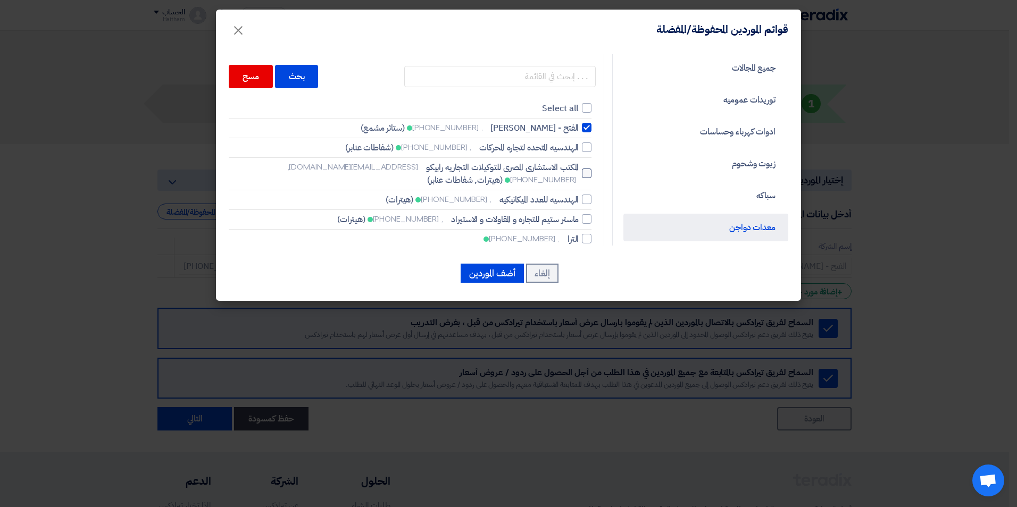
click at [590, 174] on div at bounding box center [587, 174] width 10 height 10
click at [579, 174] on input "المكتب الاستشارى المصرى للتوكيلات التجاريه رابيكو [EMAIL_ADDRESS][DOMAIN_NAME],…" at bounding box center [575, 173] width 7 height 7
checkbox input "true"
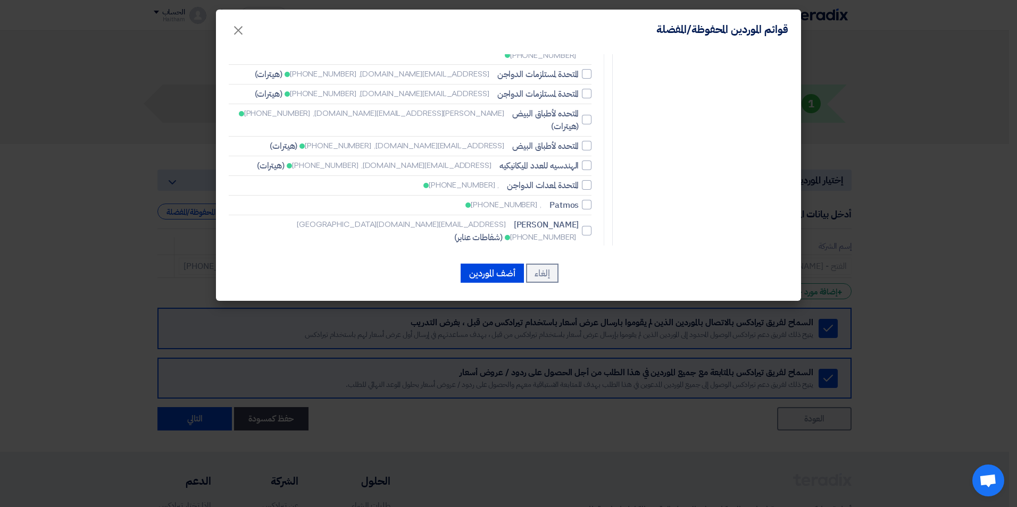
scroll to position [396, 0]
click at [590, 274] on div at bounding box center [587, 279] width 10 height 10
click at [579, 276] on input "العلمية المتحدة يوسكو [EMAIL_ADDRESS][DOMAIN_NAME], [PHONE_NUMBER] (هيترات, شفا…" at bounding box center [575, 279] width 7 height 7
checkbox input "true"
click at [587, 306] on div at bounding box center [587, 311] width 10 height 10
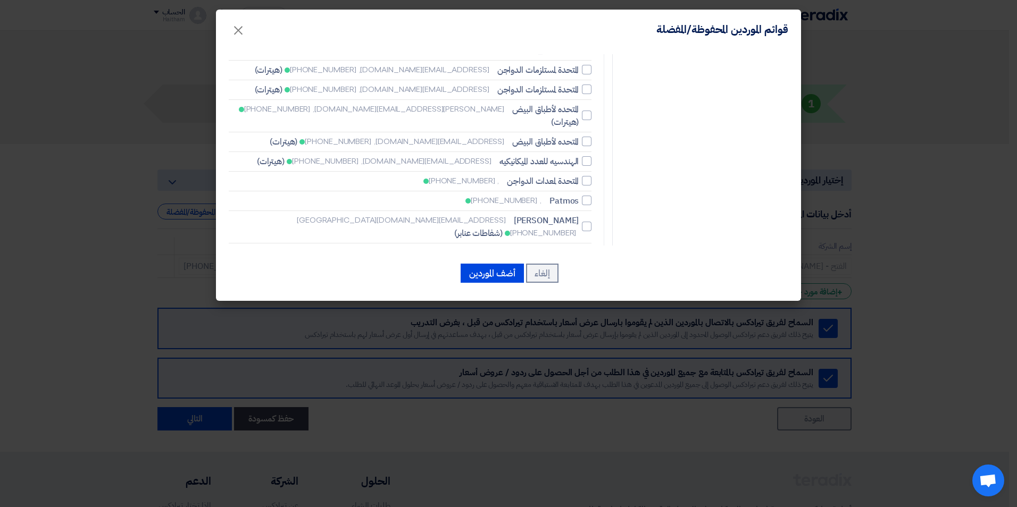
click at [579, 308] on input "النقيب للتجارة والميكنة الزراعية واستيراد و تجارة الجرارات والمعدات الزراعية , …" at bounding box center [575, 311] width 7 height 7
checkbox input "true"
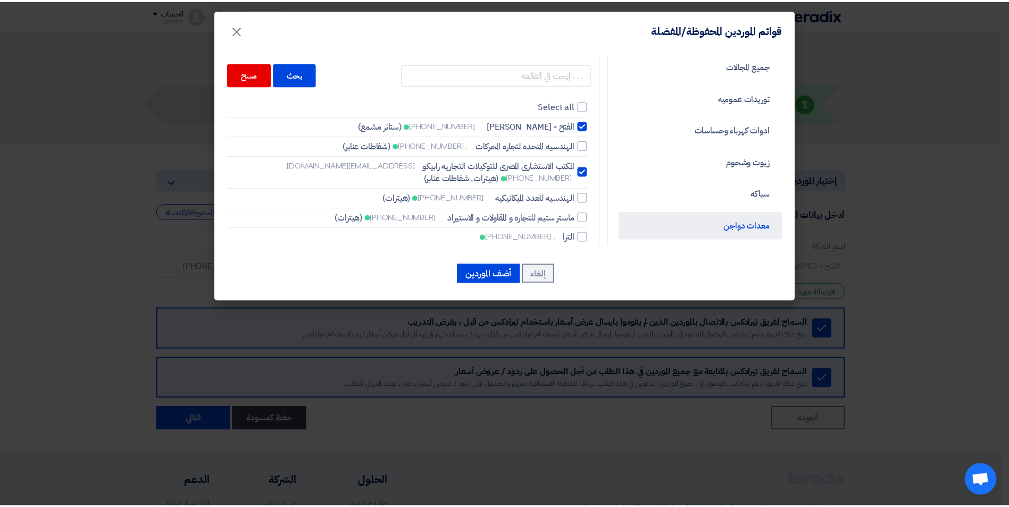
scroll to position [0, 0]
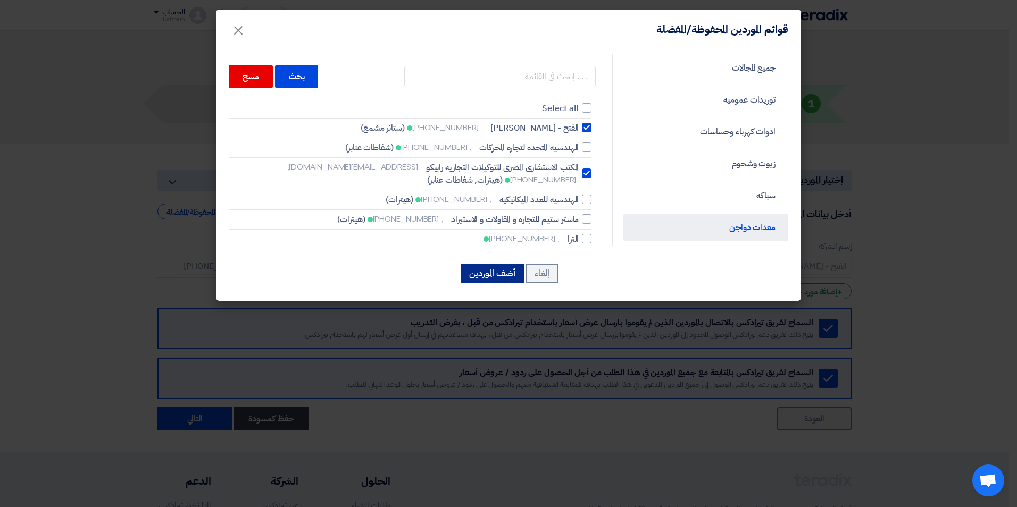
click at [492, 274] on button "أضف الموردين" at bounding box center [492, 273] width 63 height 19
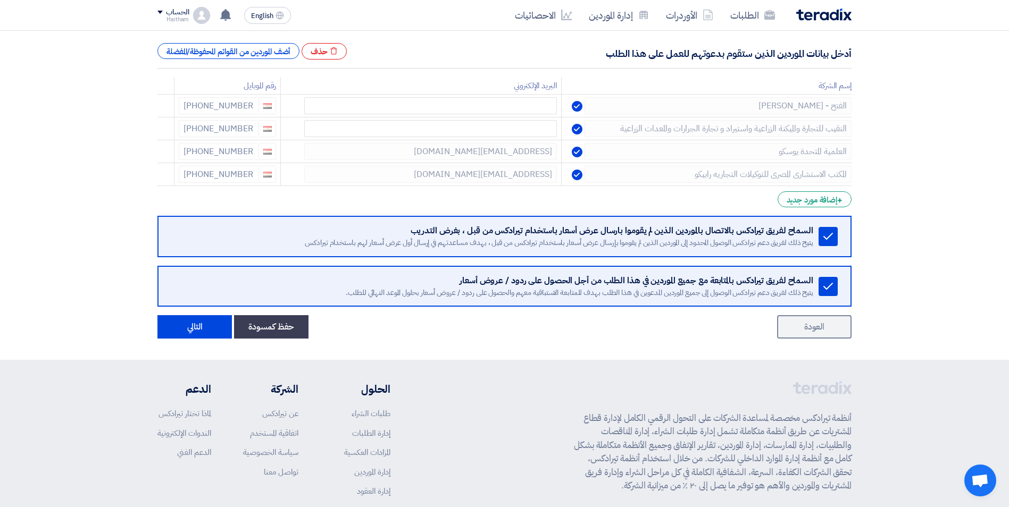
scroll to position [162, 0]
click at [200, 329] on button "التالي" at bounding box center [194, 325] width 74 height 23
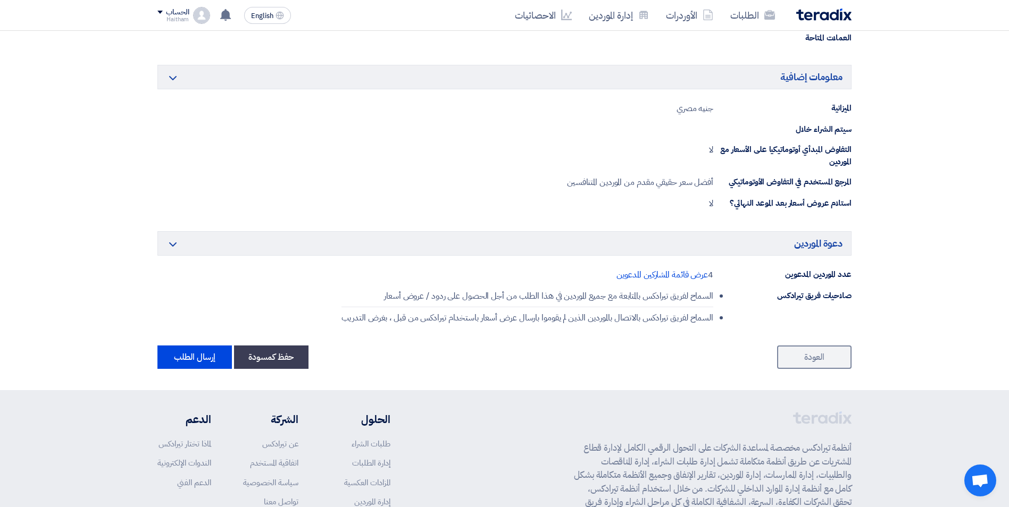
scroll to position [1136, 0]
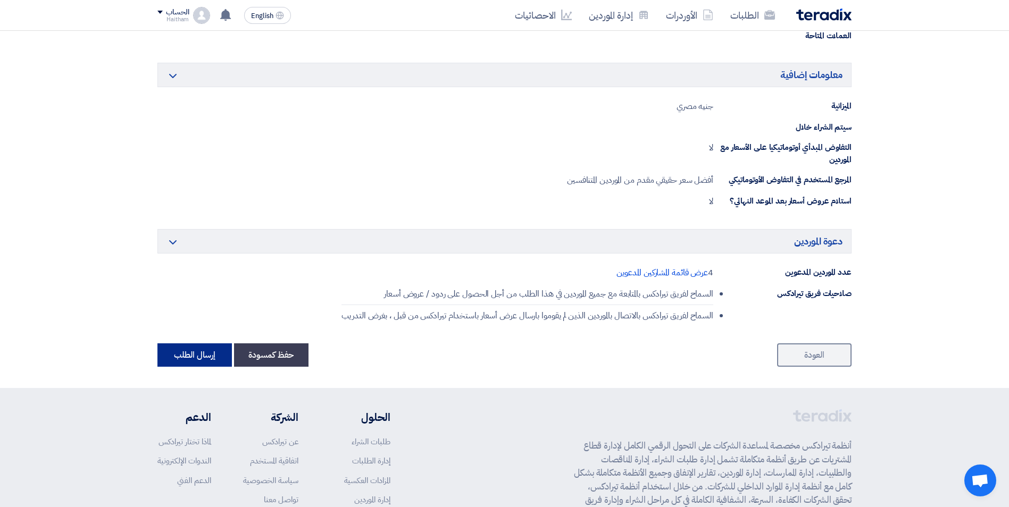
click at [174, 359] on button "إرسال الطلب" at bounding box center [194, 355] width 74 height 23
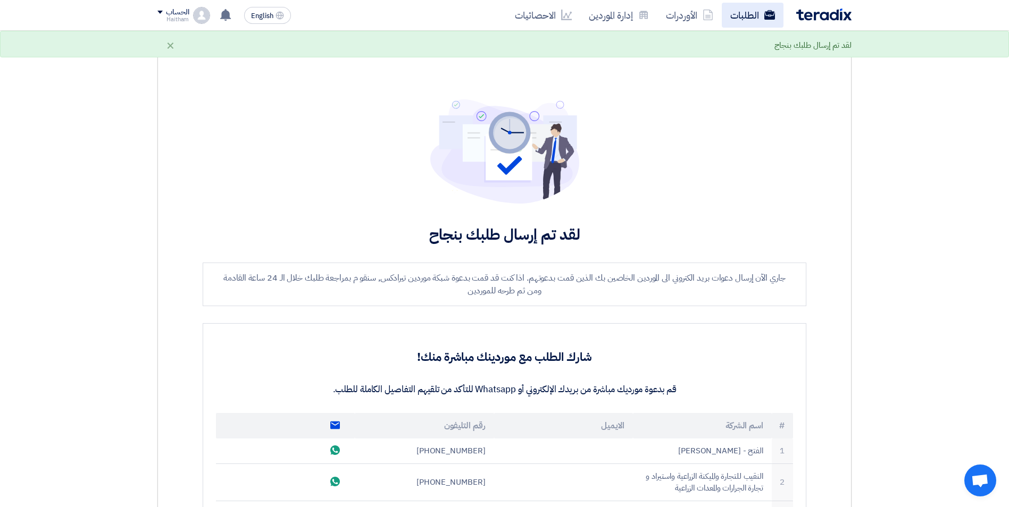
click at [755, 21] on link "الطلبات" at bounding box center [753, 15] width 62 height 25
